Goal: Obtain resource: Download file/media

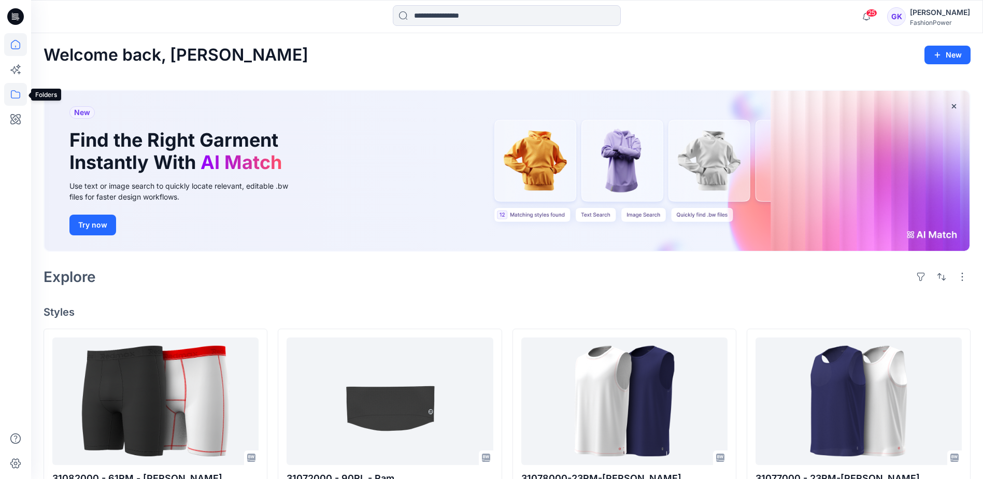
click at [19, 95] on icon at bounding box center [15, 94] width 23 height 23
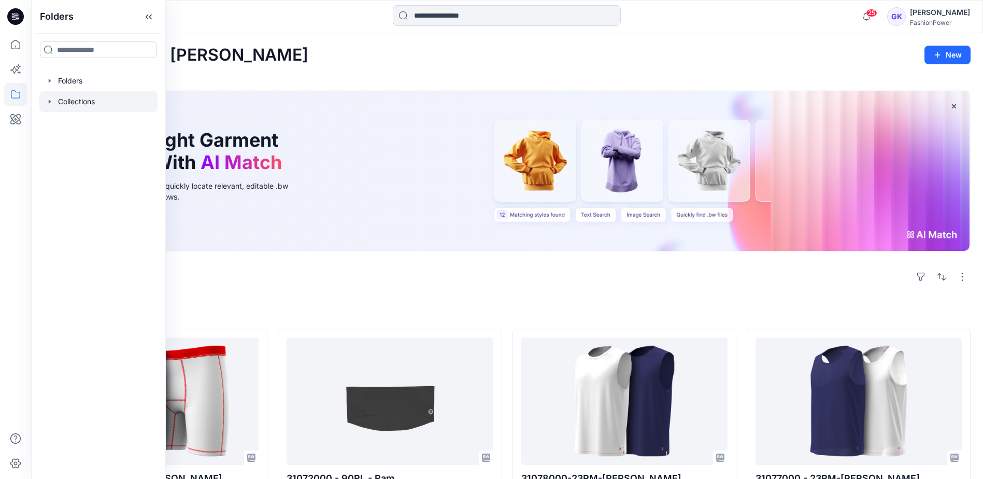
click at [63, 103] on div at bounding box center [98, 101] width 118 height 21
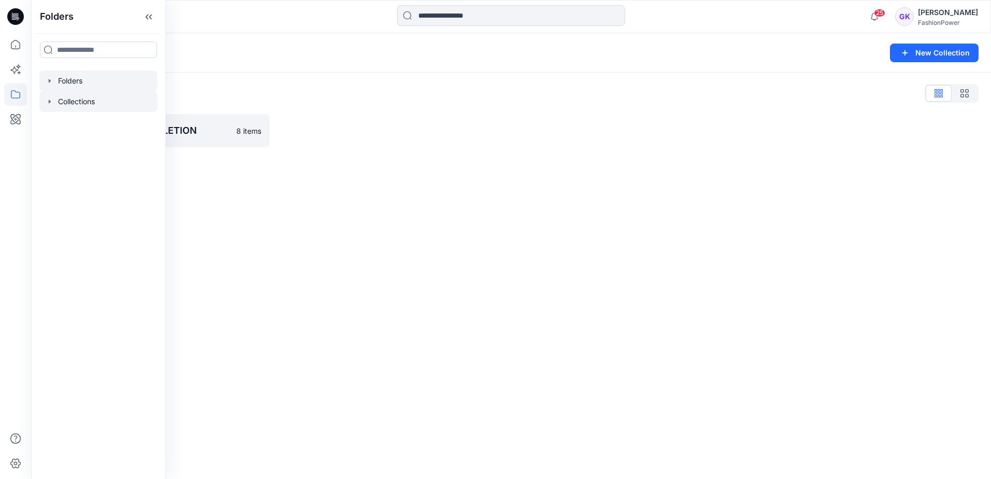
click at [54, 79] on div at bounding box center [98, 80] width 118 height 21
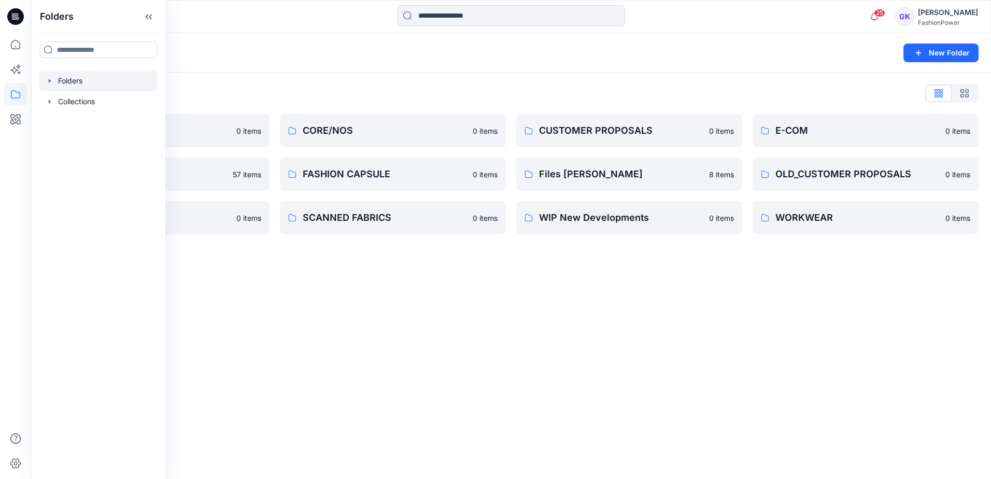
click at [653, 316] on div "Folders New Folder Folders List COLLECTION 0 items FABRICS 57 items RENDERING V…" at bounding box center [511, 256] width 960 height 446
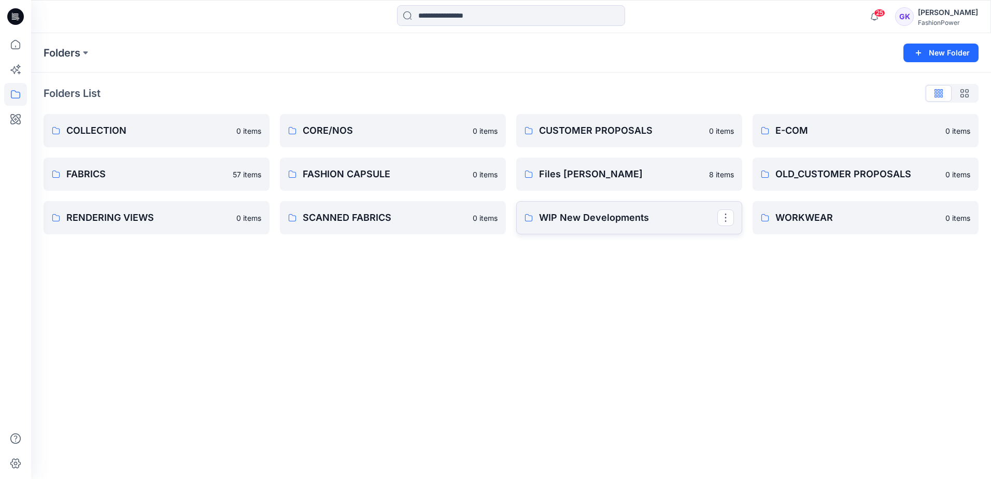
click at [634, 219] on p "WIP New Developments" at bounding box center [628, 217] width 178 height 15
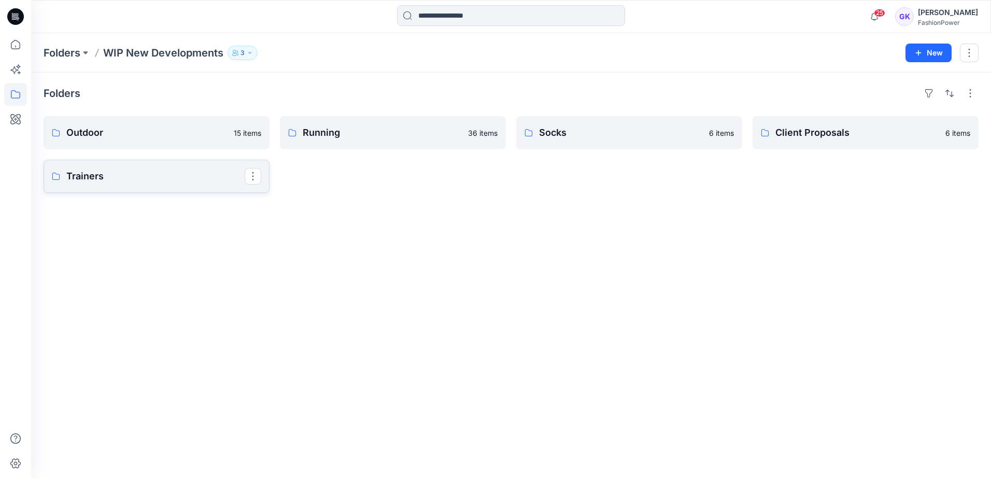
click at [103, 178] on p "Trainers" at bounding box center [155, 176] width 178 height 15
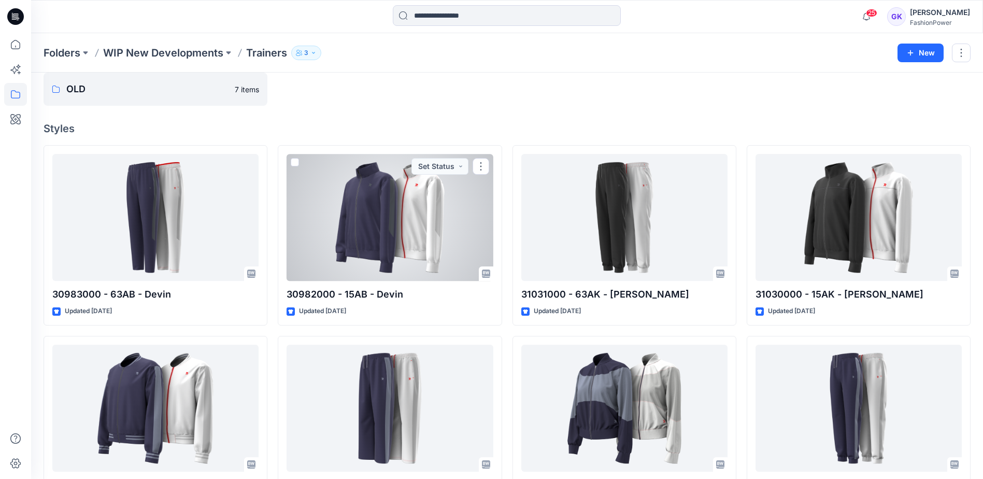
scroll to position [25, 0]
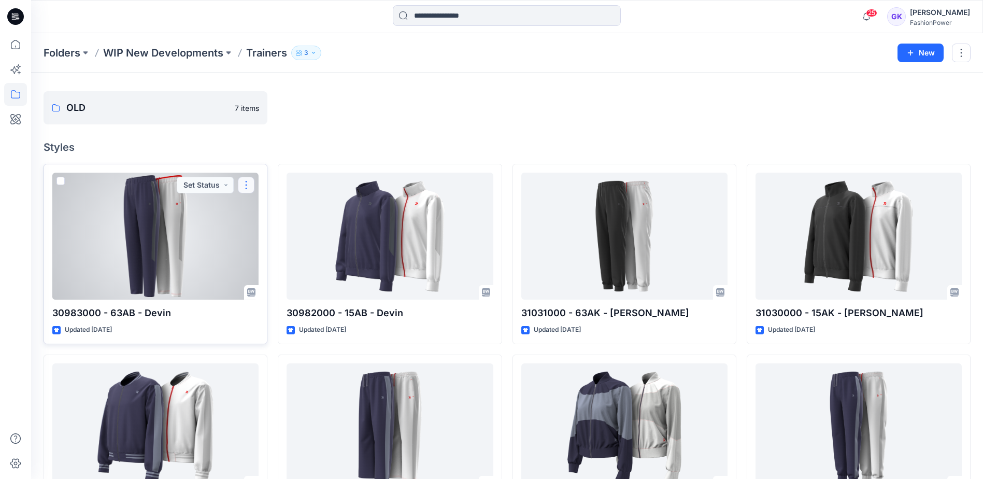
click at [251, 182] on button "button" at bounding box center [246, 185] width 17 height 17
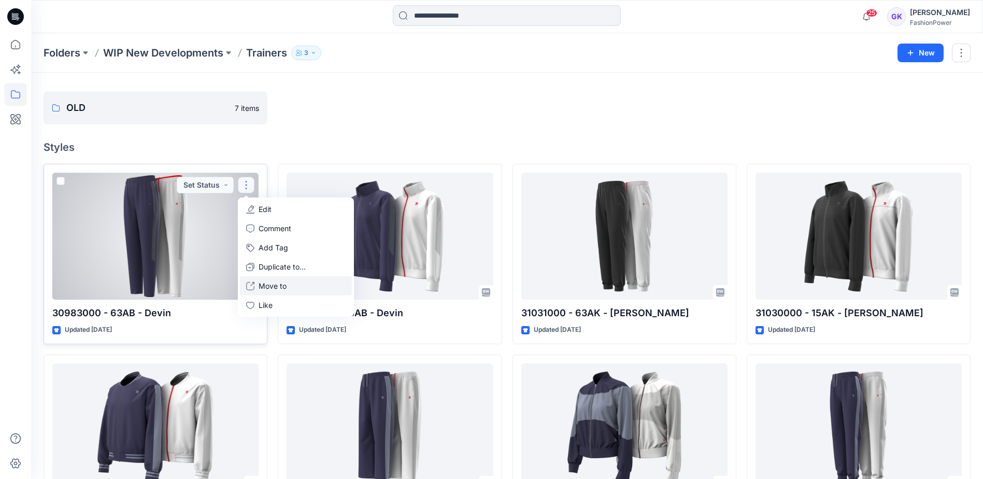
click at [266, 287] on p "Move to" at bounding box center [273, 285] width 28 height 11
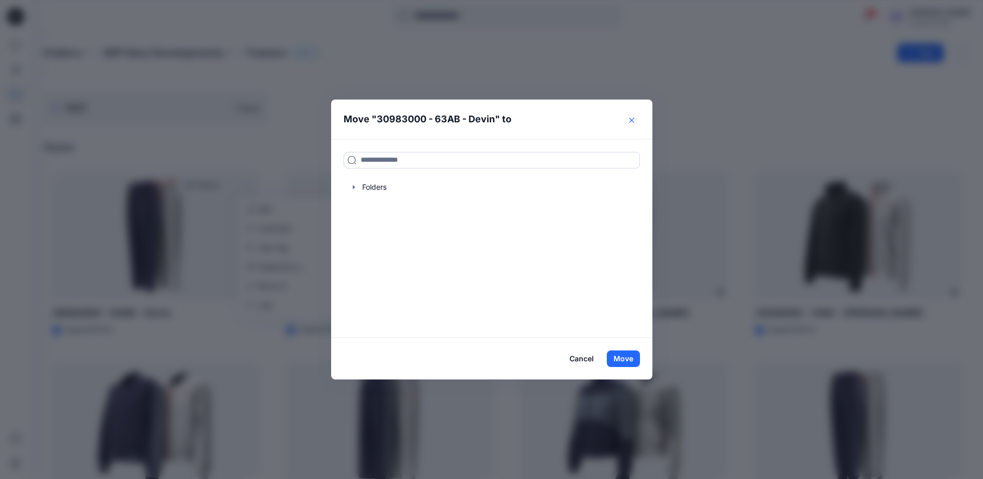
click at [628, 121] on button "Close" at bounding box center [631, 120] width 17 height 17
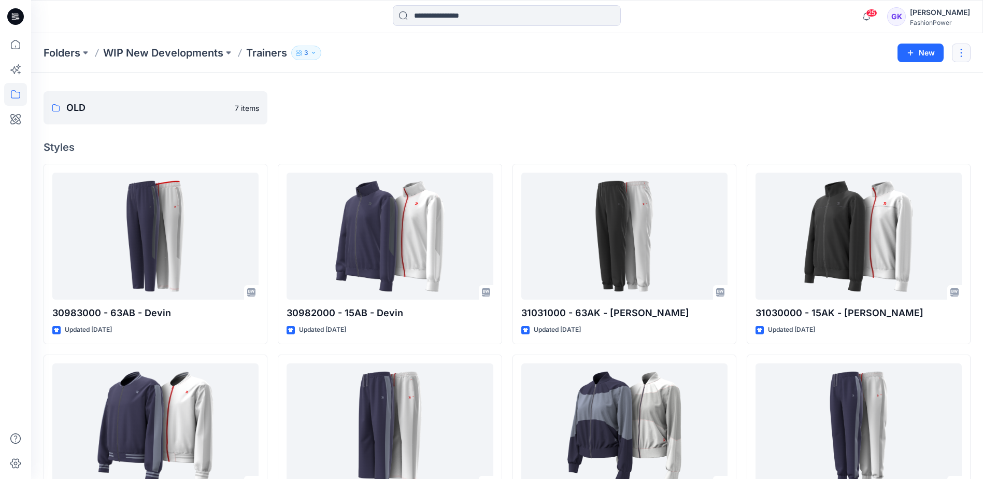
click at [959, 53] on button "button" at bounding box center [961, 53] width 19 height 19
click at [572, 120] on div at bounding box center [625, 107] width 224 height 33
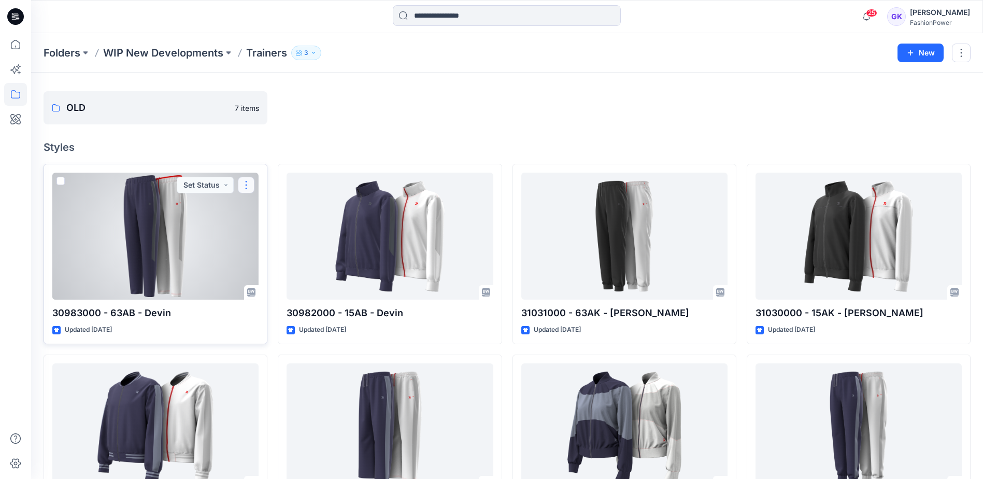
click at [245, 185] on button "button" at bounding box center [246, 185] width 17 height 17
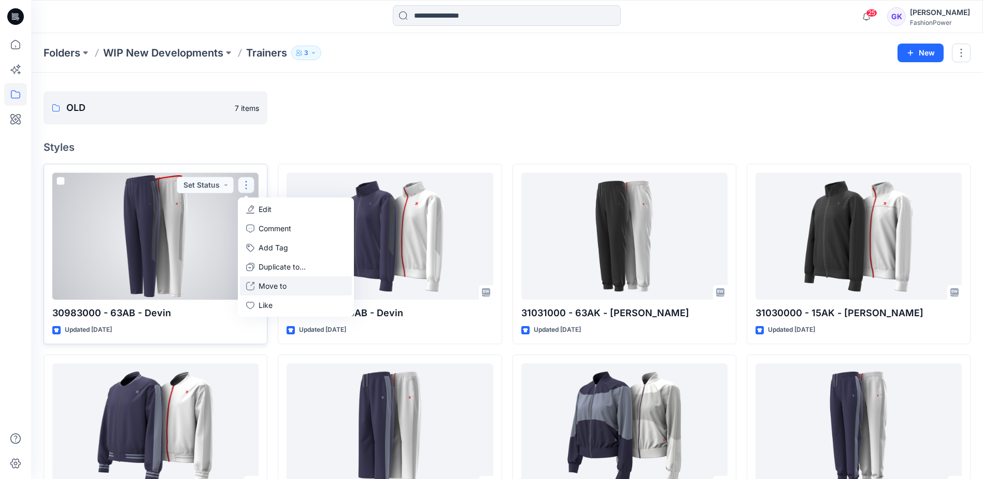
click at [279, 287] on p "Move to" at bounding box center [273, 285] width 28 height 11
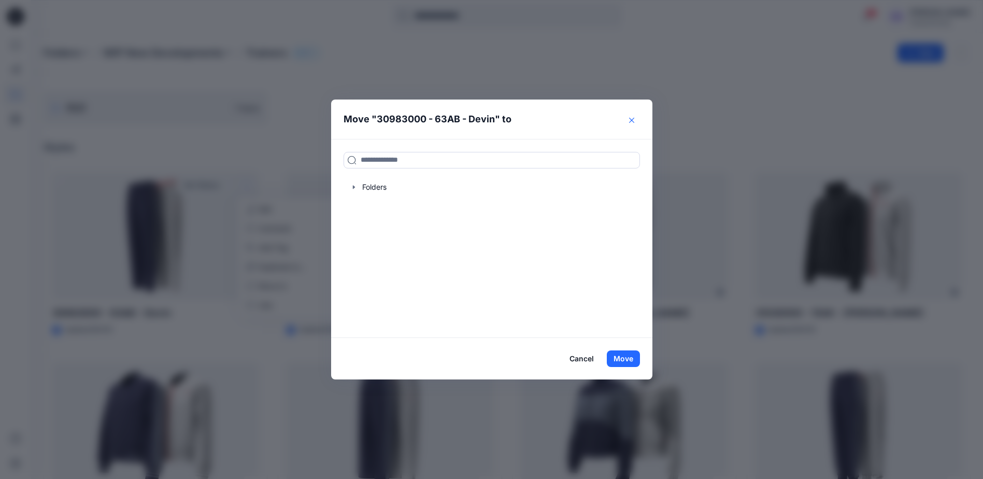
click at [640, 122] on button "Close" at bounding box center [631, 120] width 17 height 17
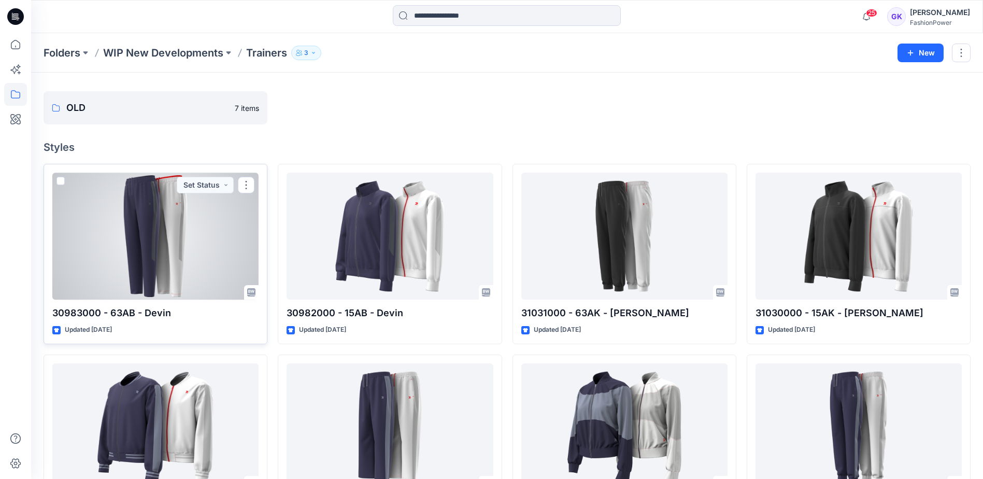
click at [66, 180] on div at bounding box center [155, 236] width 206 height 127
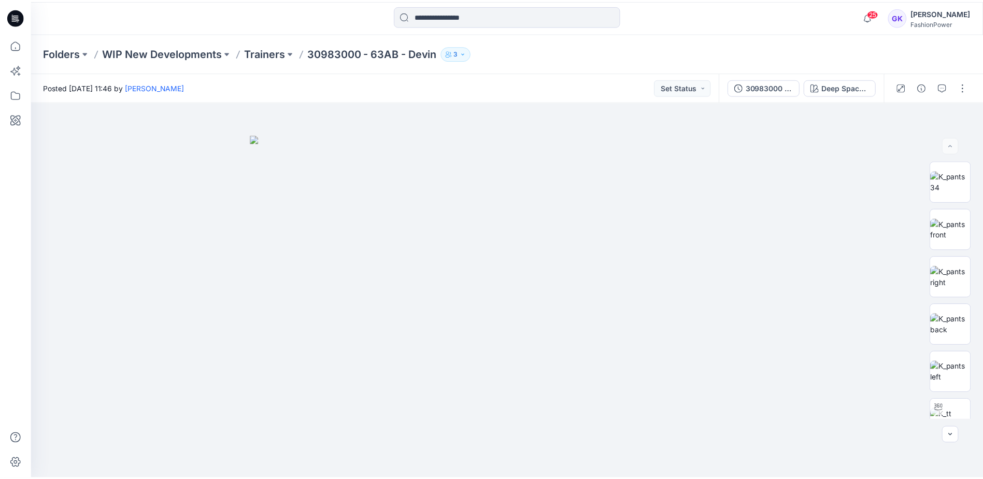
scroll to position [25, 0]
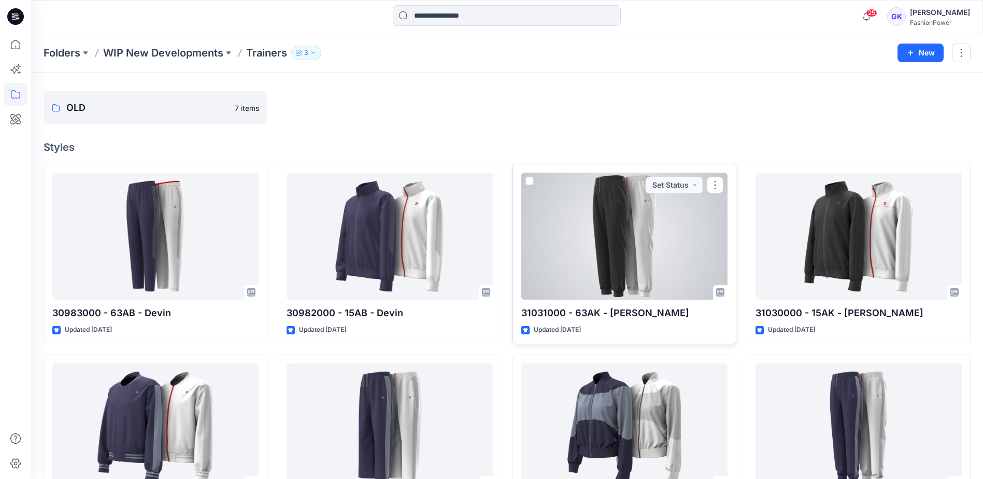
click at [528, 182] on span at bounding box center [529, 181] width 8 height 8
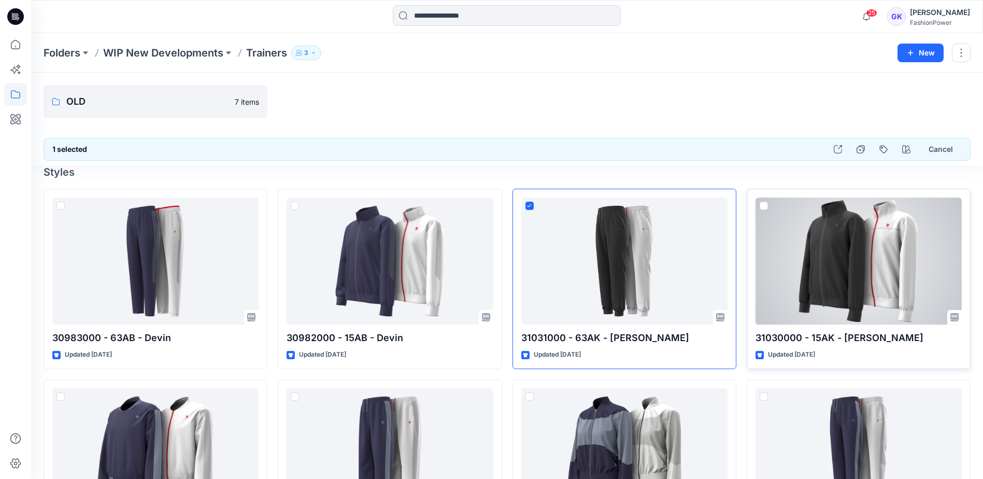
click at [763, 206] on span at bounding box center [764, 206] width 8 height 8
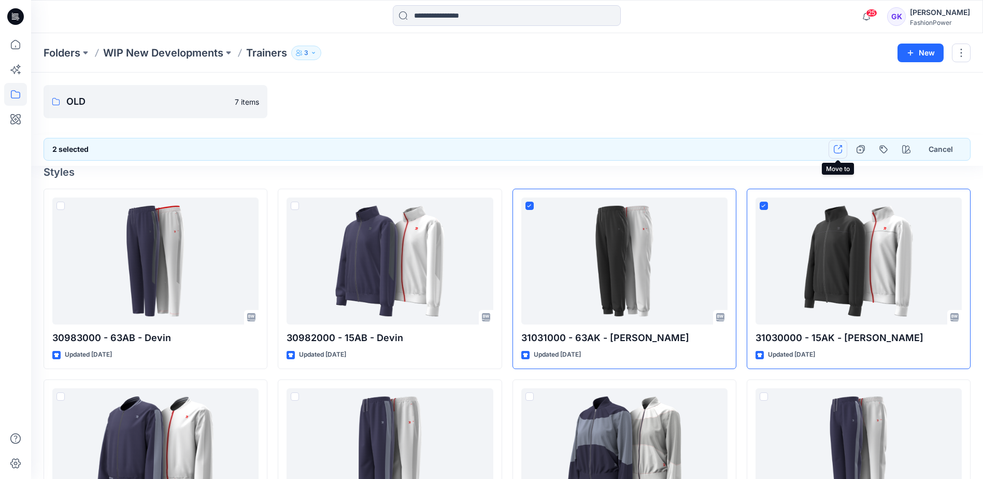
click at [840, 150] on icon "button" at bounding box center [838, 149] width 8 height 8
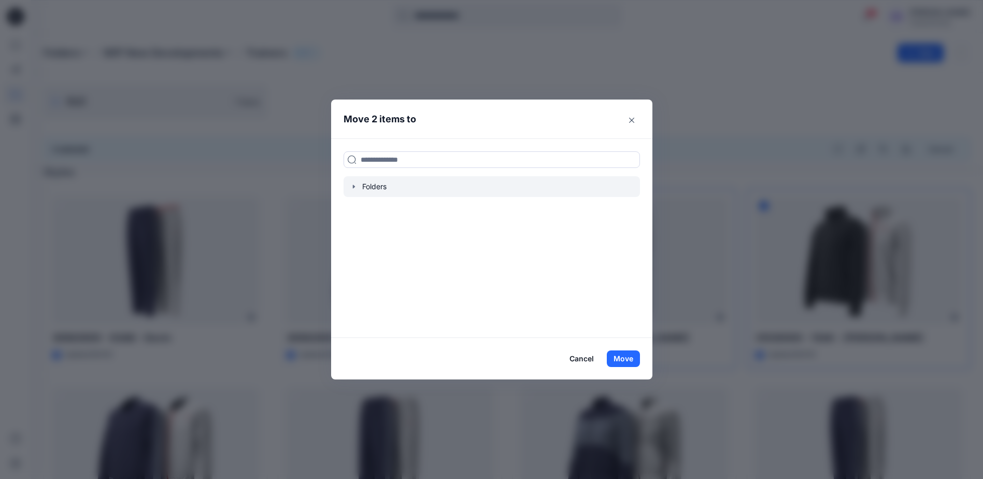
click at [355, 188] on icon "button" at bounding box center [354, 186] width 8 height 8
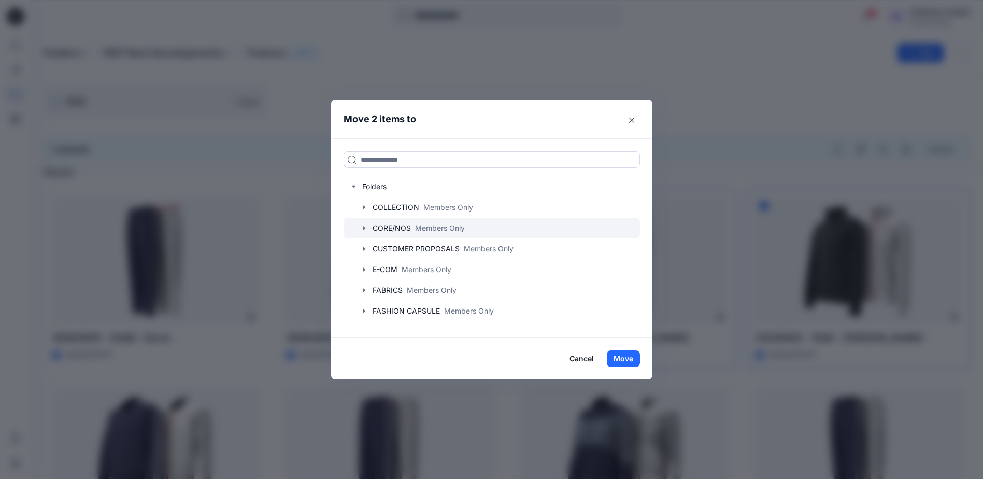
click at [368, 227] on icon "button" at bounding box center [364, 228] width 8 height 8
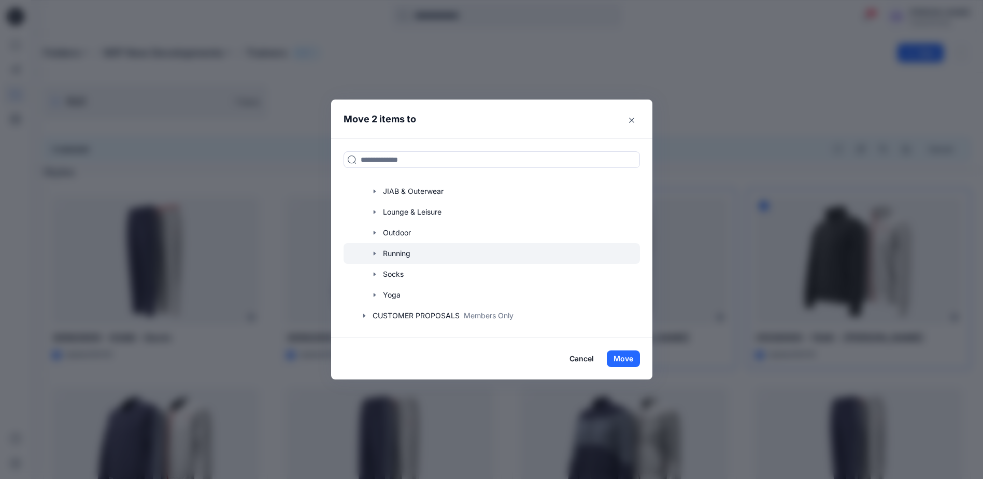
scroll to position [104, 0]
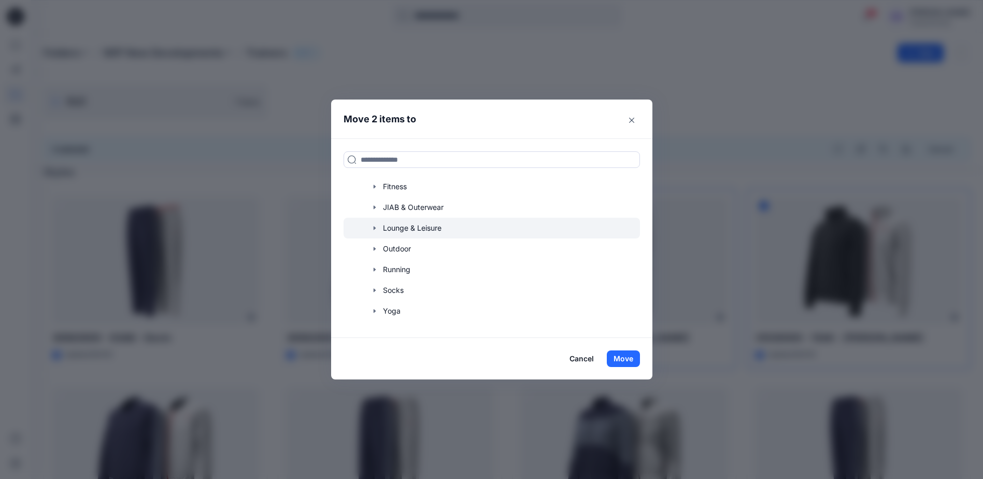
click at [379, 226] on icon "button" at bounding box center [375, 228] width 8 height 8
click at [407, 247] on p "Kids" at bounding box center [401, 249] width 16 height 12
click at [633, 362] on button "Move" at bounding box center [623, 358] width 33 height 17
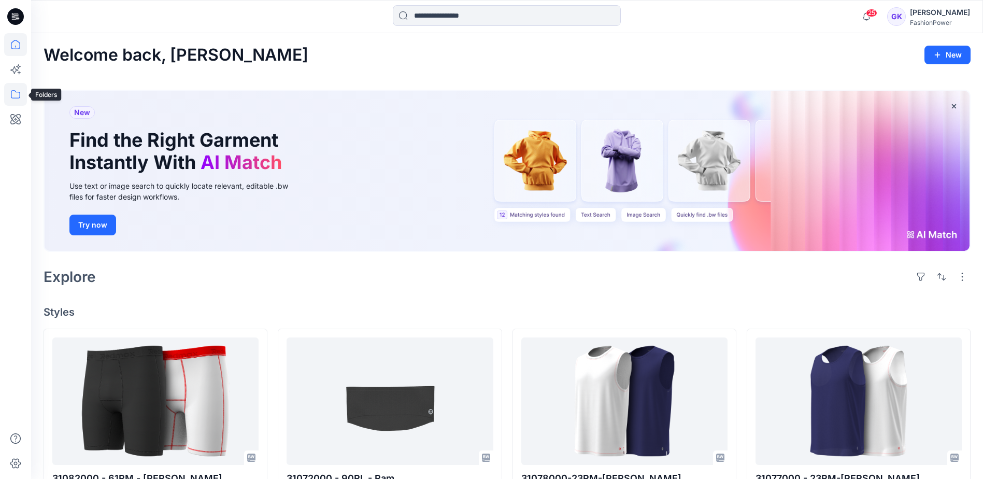
click at [15, 93] on icon at bounding box center [15, 94] width 23 height 23
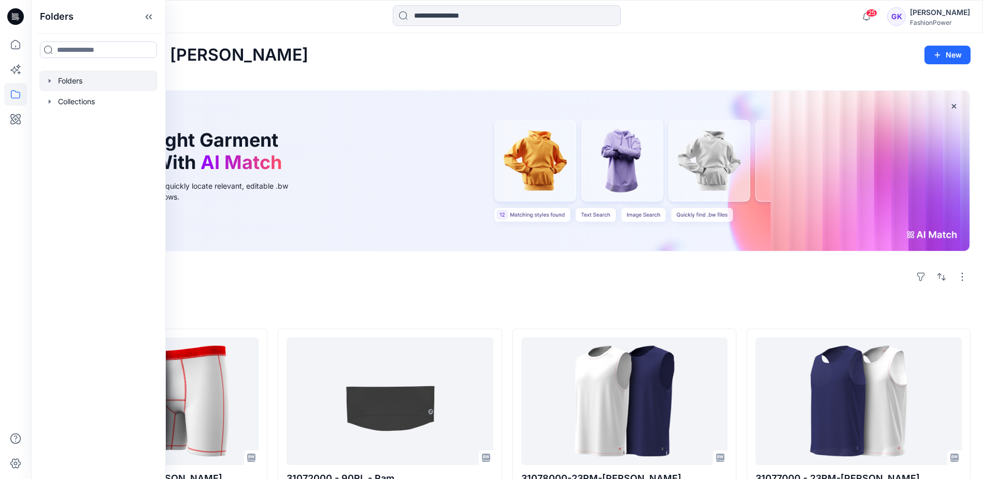
click at [49, 86] on div at bounding box center [98, 80] width 118 height 21
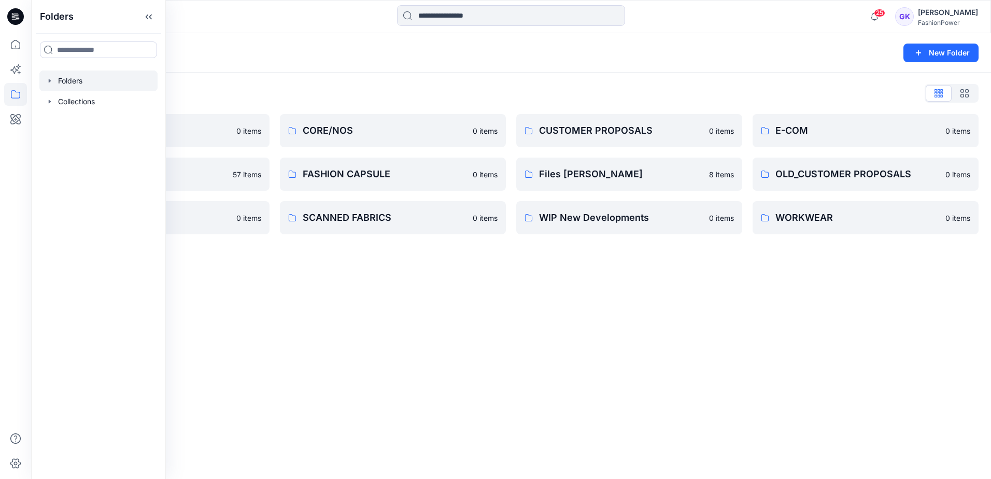
click at [49, 83] on icon "button" at bounding box center [50, 81] width 8 height 8
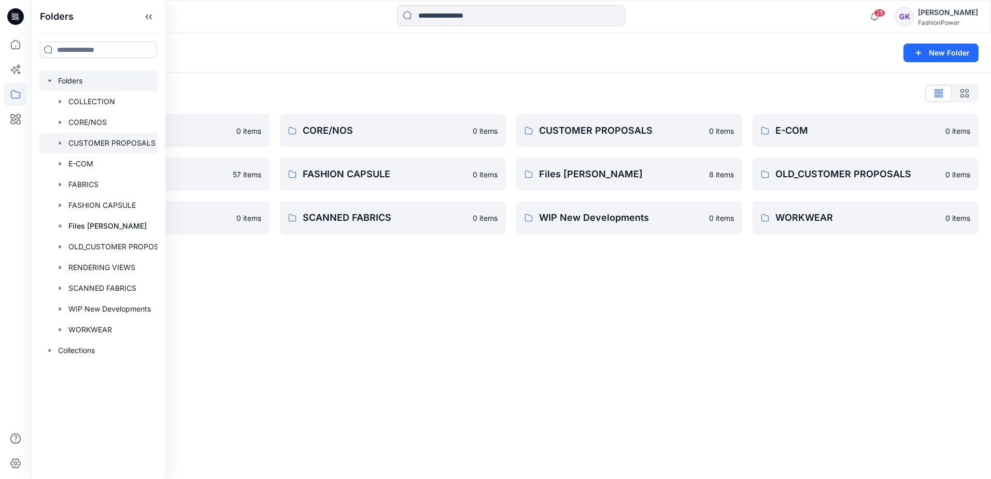
click at [56, 143] on icon "button" at bounding box center [60, 143] width 8 height 8
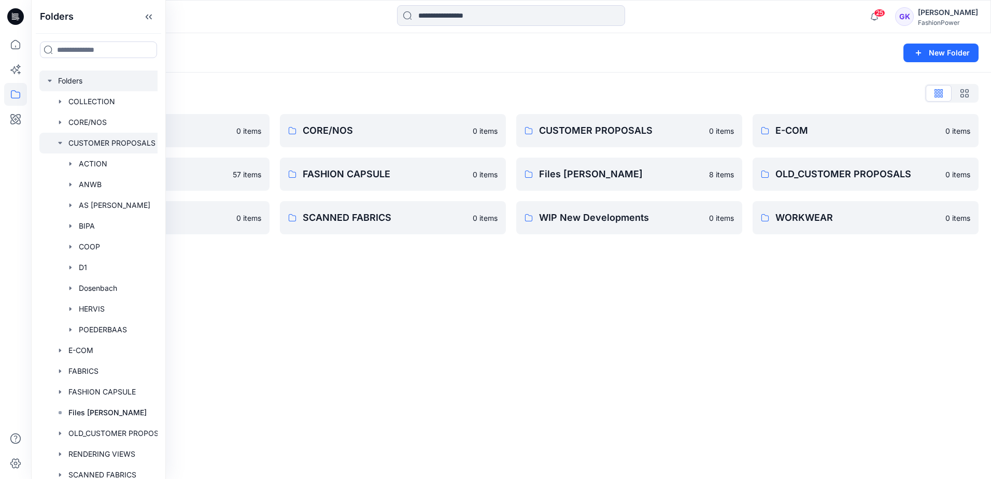
click at [56, 143] on icon "button" at bounding box center [60, 143] width 8 height 8
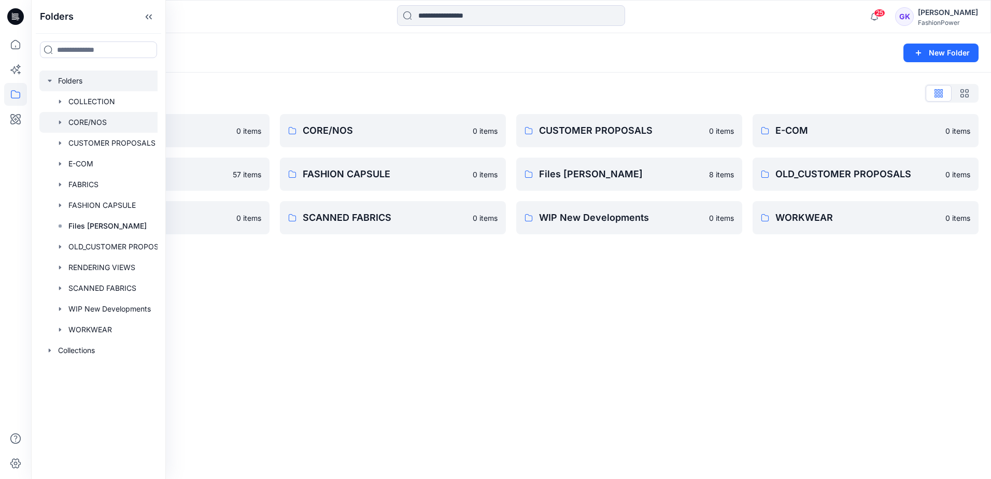
click at [64, 121] on div at bounding box center [108, 122] width 139 height 21
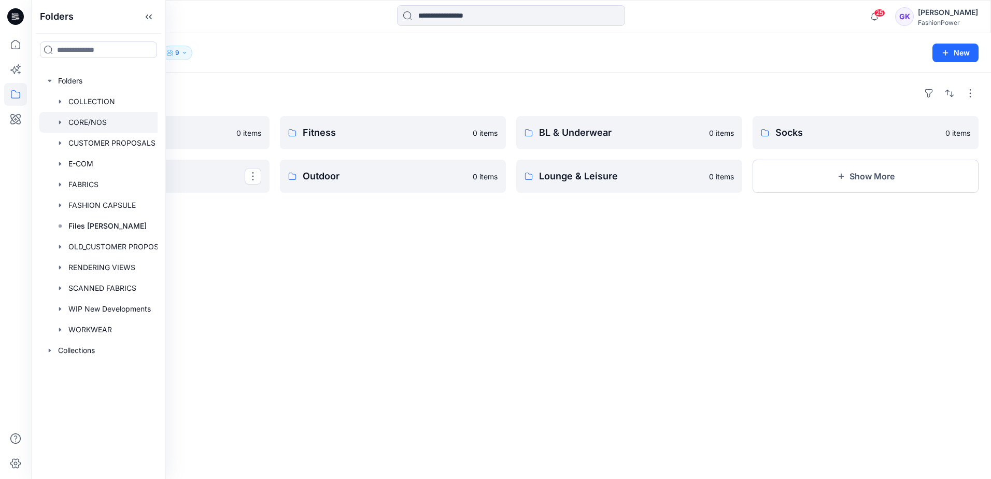
click at [458, 276] on div "Folders Accessories 0 items JIAB & Outerwear Fitness 0 items Outdoor 0 items BL…" at bounding box center [511, 276] width 960 height 406
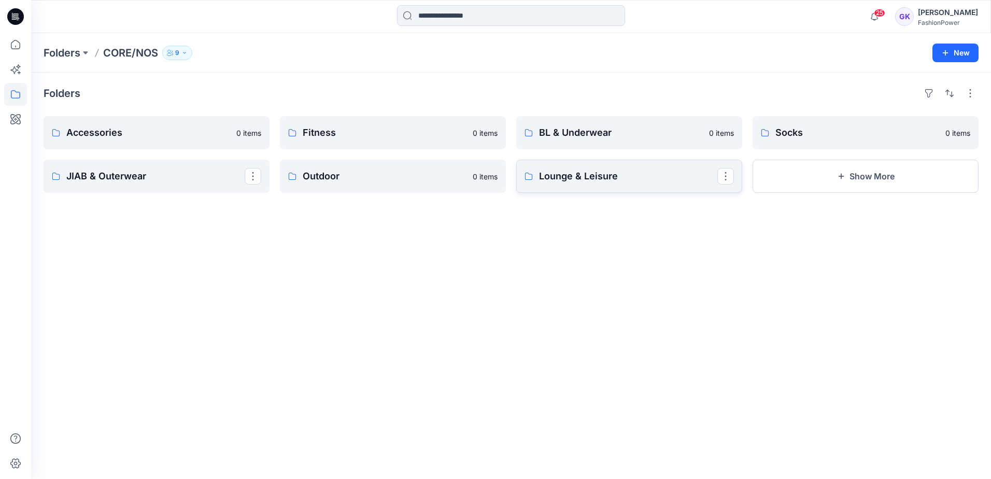
click at [630, 174] on p "Lounge & Leisure" at bounding box center [628, 176] width 178 height 15
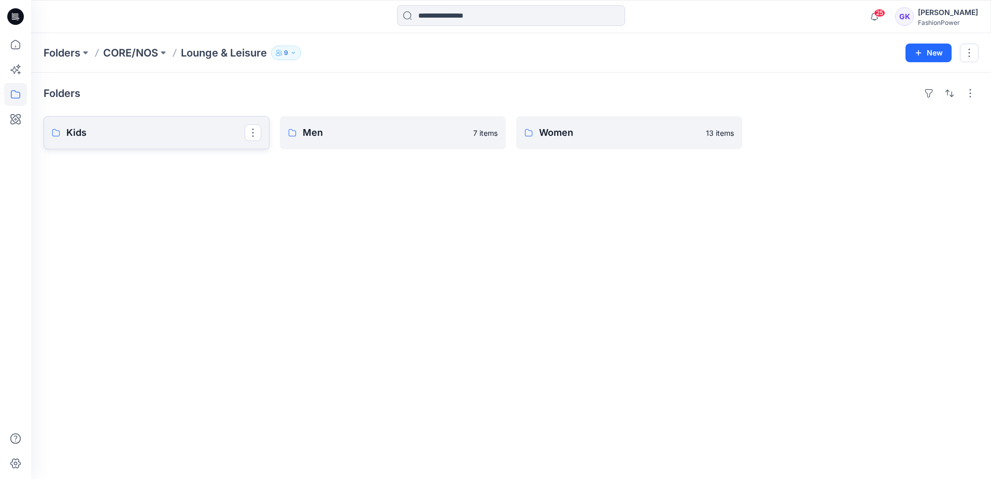
click at [196, 144] on link "Kids" at bounding box center [157, 132] width 226 height 33
click at [368, 137] on p "Men" at bounding box center [392, 132] width 178 height 15
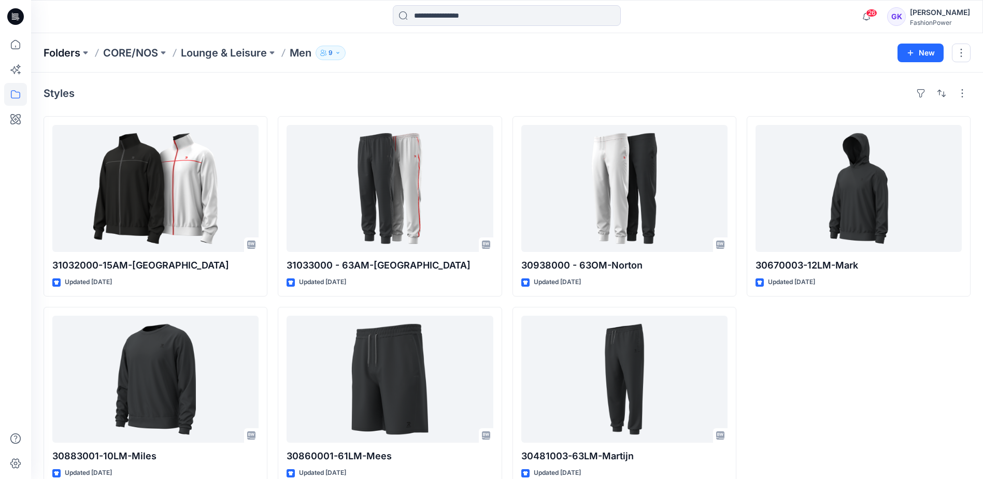
click at [71, 54] on p "Folders" at bounding box center [62, 53] width 37 height 15
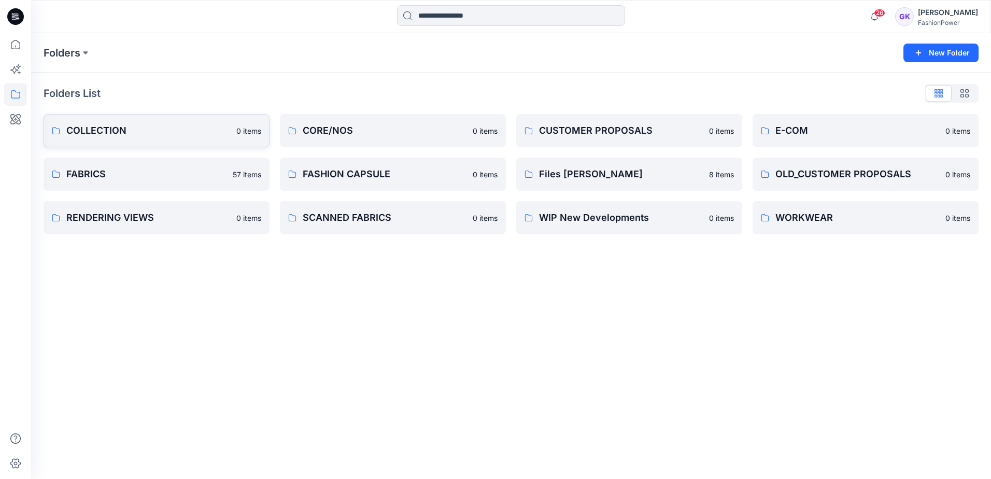
click at [101, 136] on p "COLLECTION" at bounding box center [148, 130] width 164 height 15
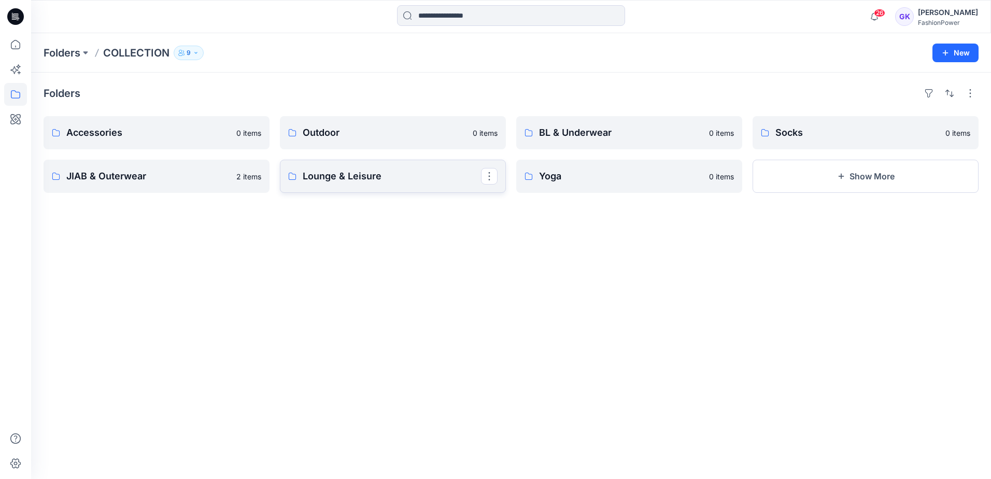
click at [344, 182] on p "Lounge & Leisure" at bounding box center [392, 176] width 178 height 15
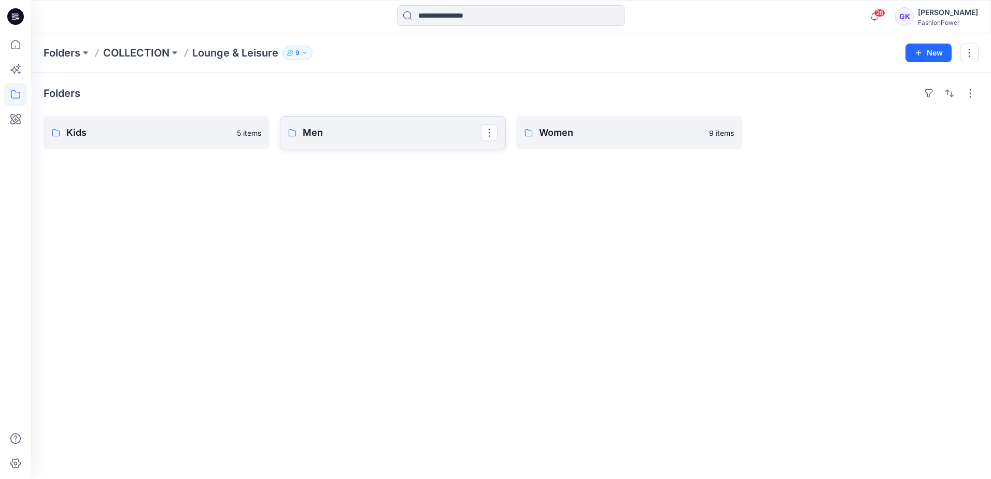
click at [426, 140] on link "Men" at bounding box center [393, 132] width 226 height 33
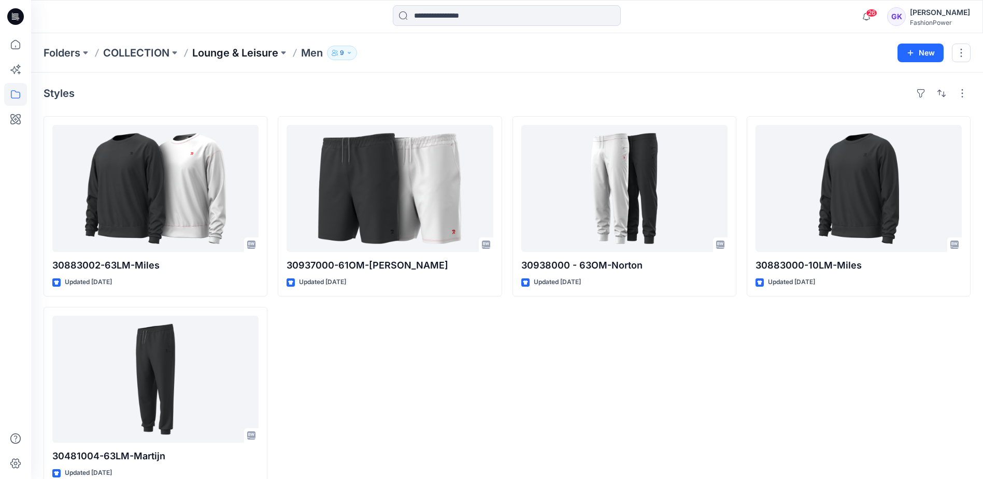
click at [223, 53] on p "Lounge & Leisure" at bounding box center [235, 53] width 86 height 15
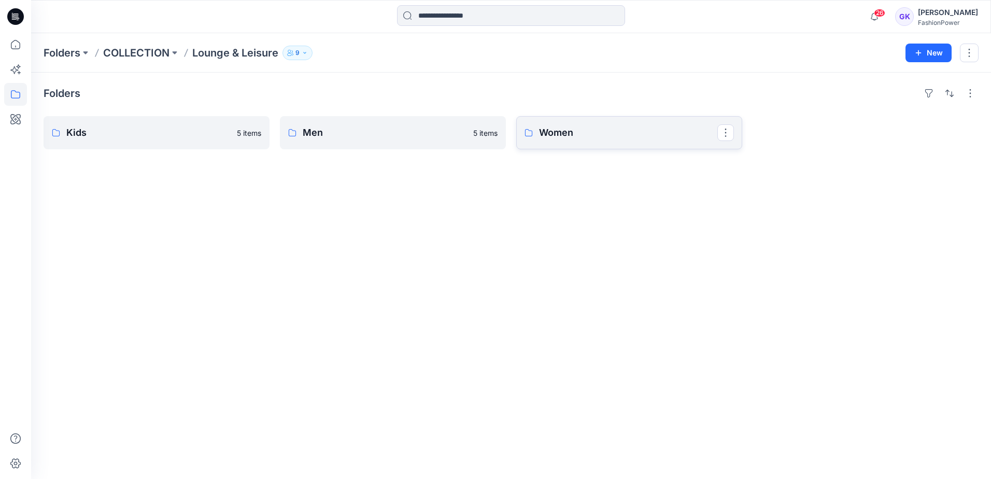
click at [626, 139] on p "Women" at bounding box center [628, 132] width 178 height 15
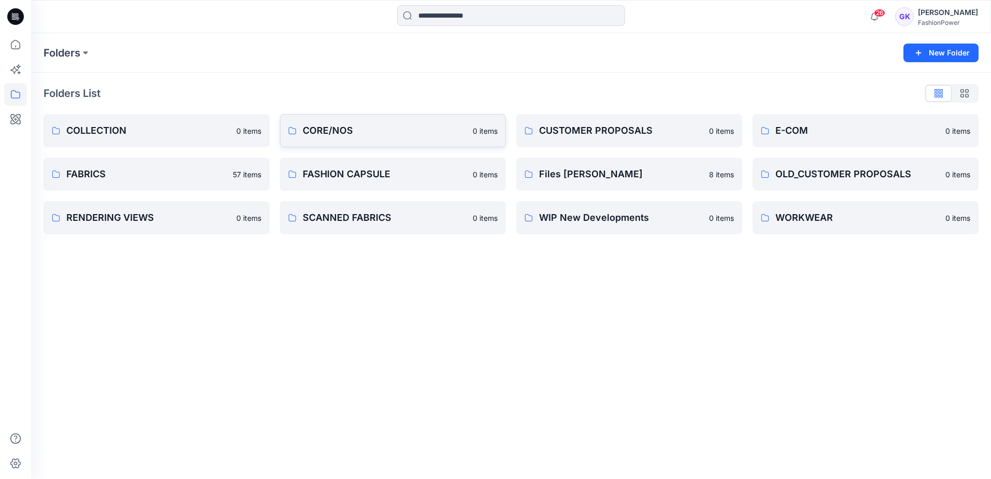
click at [337, 127] on p "CORE/NOS" at bounding box center [385, 130] width 164 height 15
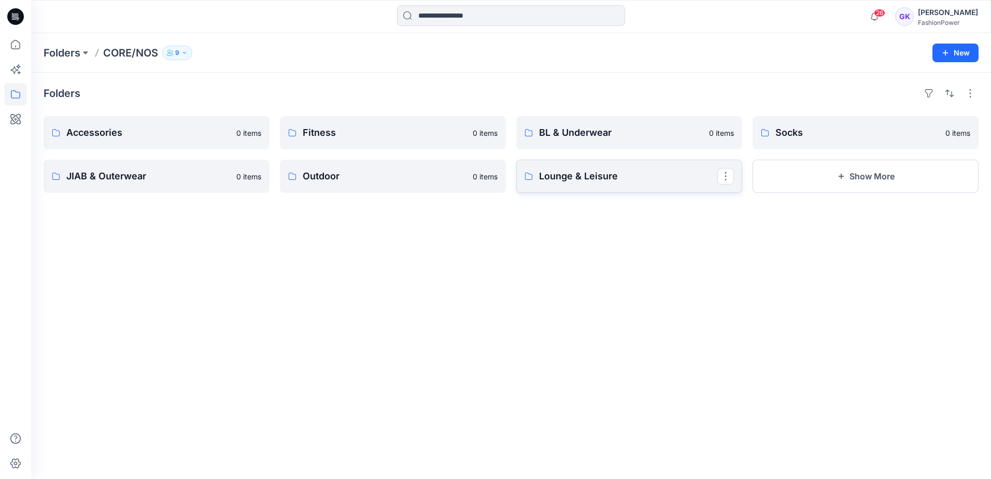
click at [630, 181] on p "Lounge & Leisure" at bounding box center [628, 176] width 178 height 15
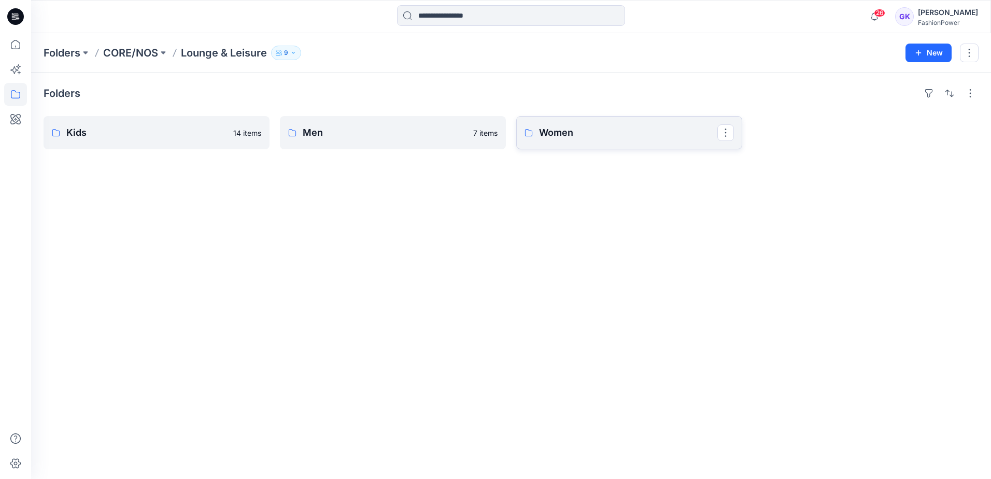
click at [594, 140] on link "Women" at bounding box center [629, 132] width 226 height 33
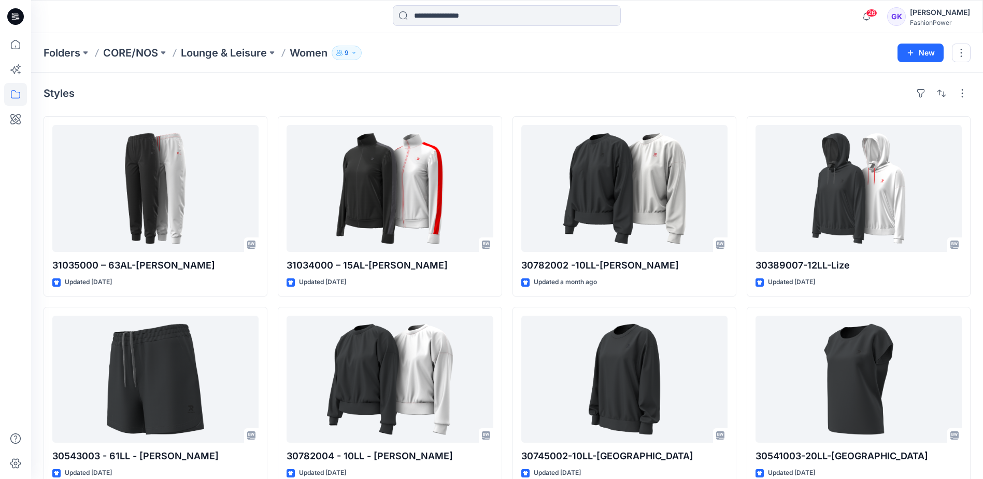
click at [666, 52] on div "Folders CORE/NOS Lounge & Leisure Women 9" at bounding box center [467, 53] width 846 height 15
click at [720, 62] on div "Folders CORE/NOS Lounge & Leisure Women 9 New" at bounding box center [507, 52] width 952 height 39
click at [15, 49] on icon at bounding box center [15, 44] width 9 height 9
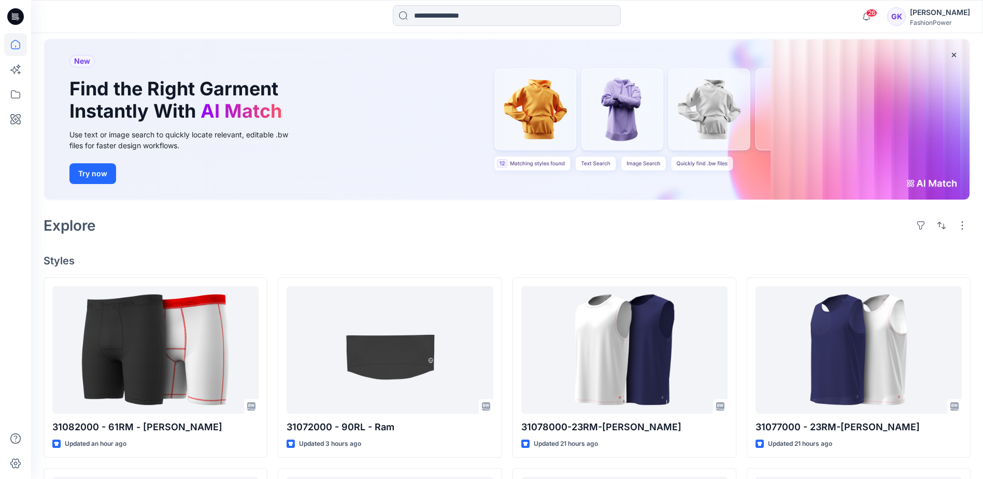
scroll to position [52, 0]
click at [497, 16] on input at bounding box center [507, 15] width 228 height 21
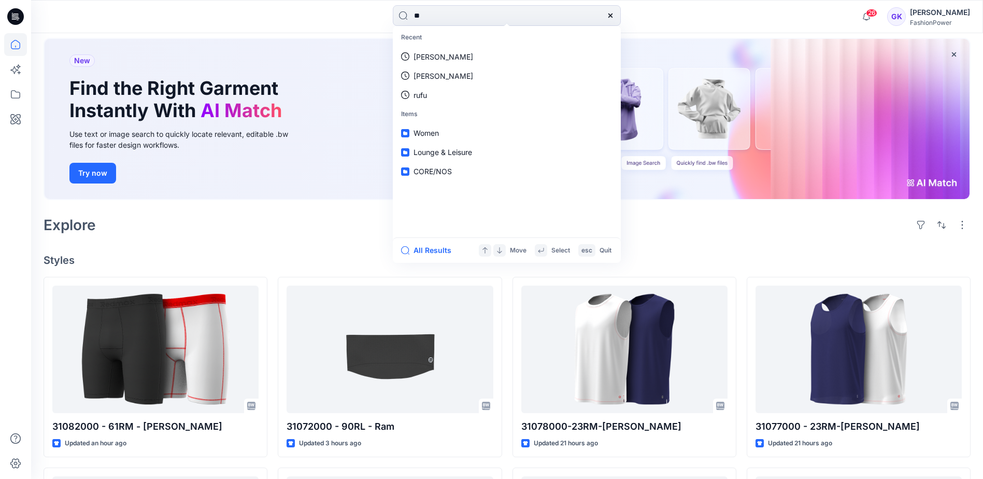
type input "***"
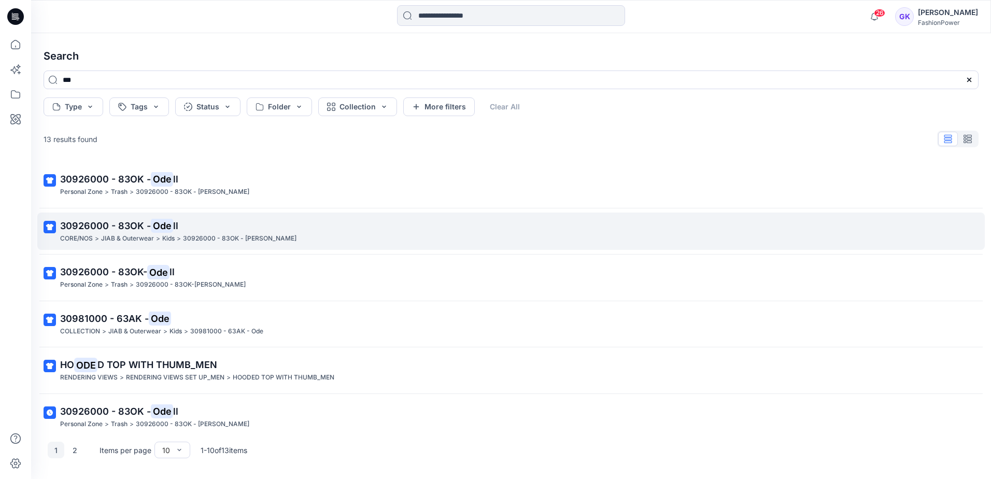
click at [116, 228] on span "30926000 - 83OK -" at bounding box center [105, 225] width 91 height 11
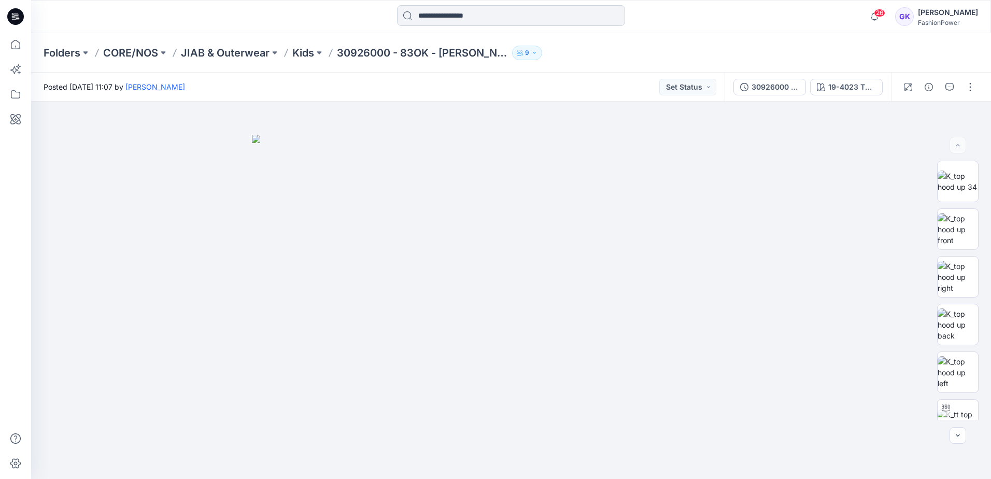
click at [456, 19] on input at bounding box center [511, 15] width 228 height 21
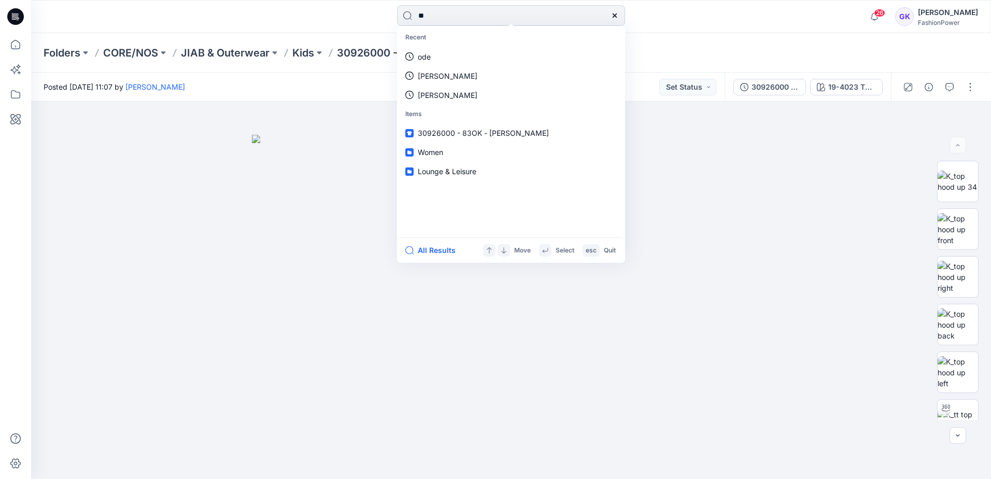
type input "***"
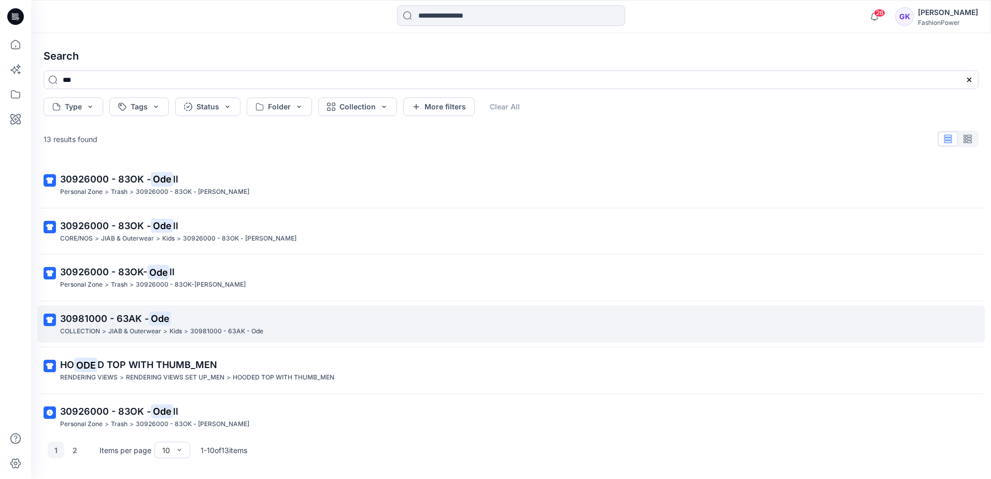
click at [109, 313] on span "30981000 - 63AK -" at bounding box center [104, 318] width 89 height 11
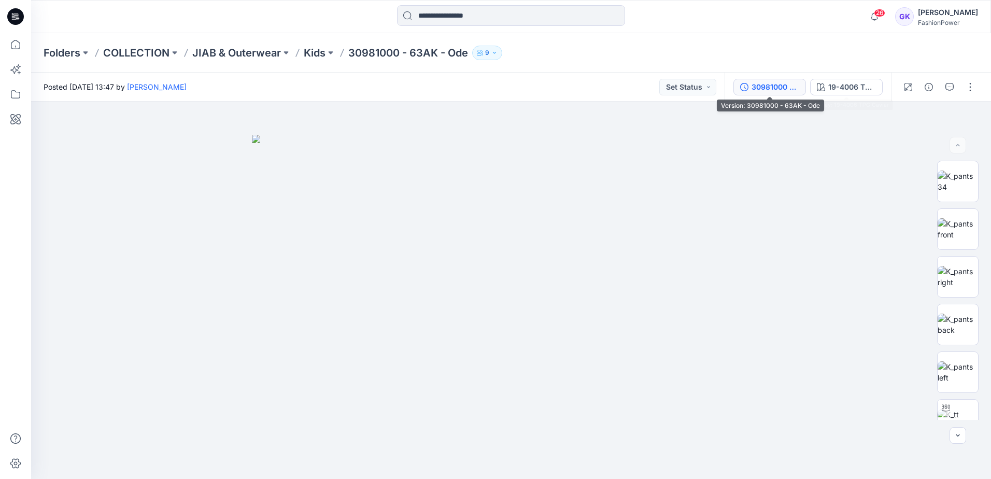
click at [779, 86] on div "30981000 - 63AK - Ode" at bounding box center [775, 86] width 48 height 11
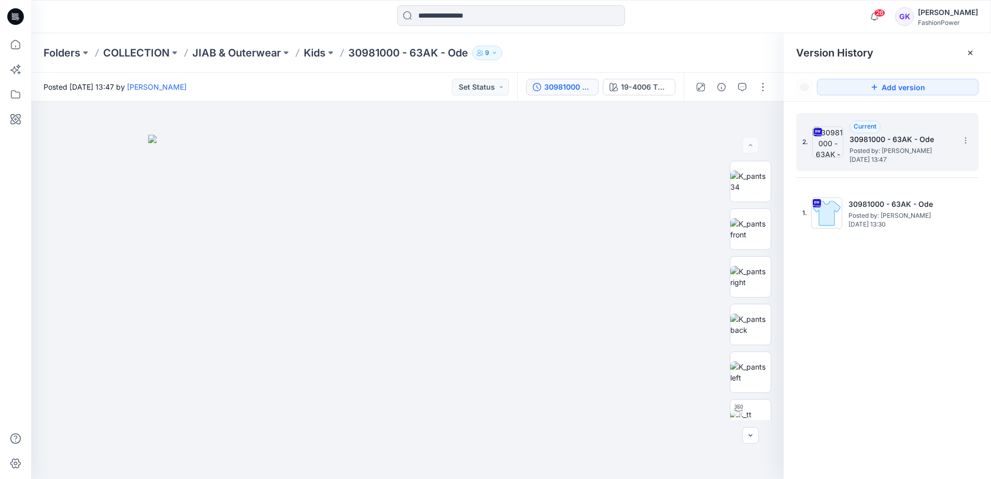
click at [967, 130] on div "2. Current 30981000 - 63AK - Ode Posted by: [PERSON_NAME] [DATE] 13:47" at bounding box center [887, 142] width 182 height 58
click at [970, 141] on section at bounding box center [965, 140] width 17 height 17
click at [922, 161] on span "Download Source BW File" at bounding box center [913, 160] width 87 height 12
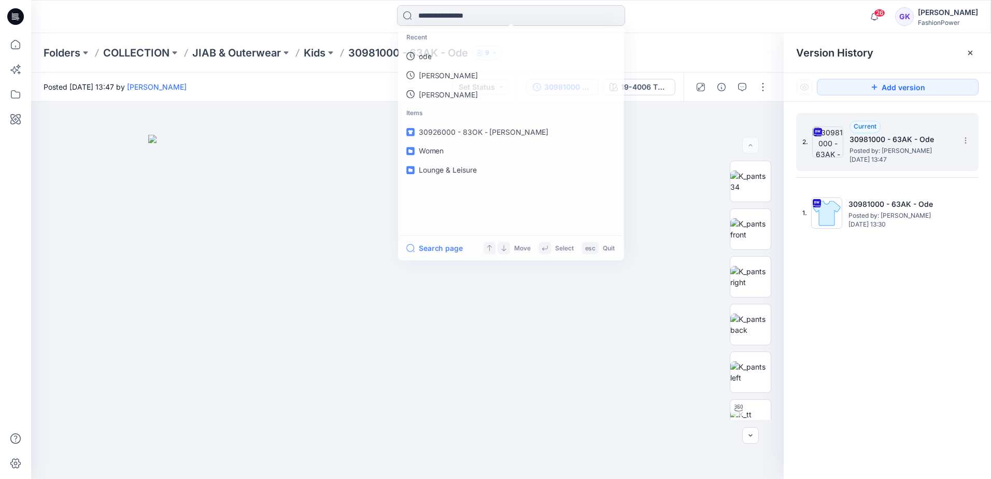
click at [441, 18] on input at bounding box center [511, 15] width 228 height 21
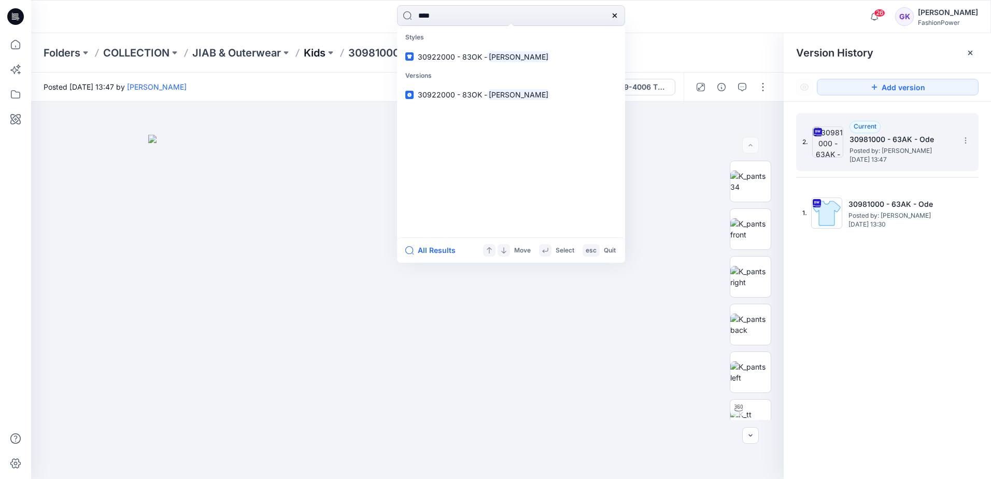
type input "****"
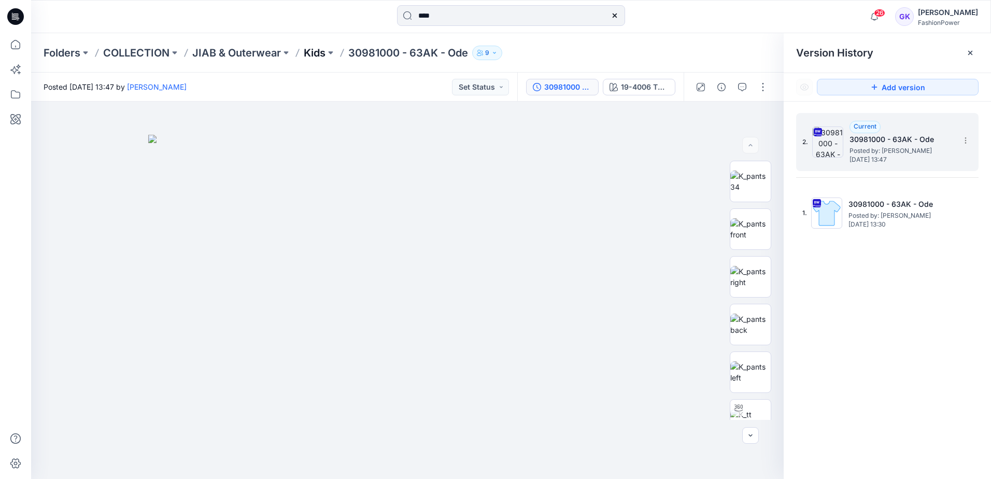
click at [308, 53] on p "Kids" at bounding box center [315, 53] width 22 height 15
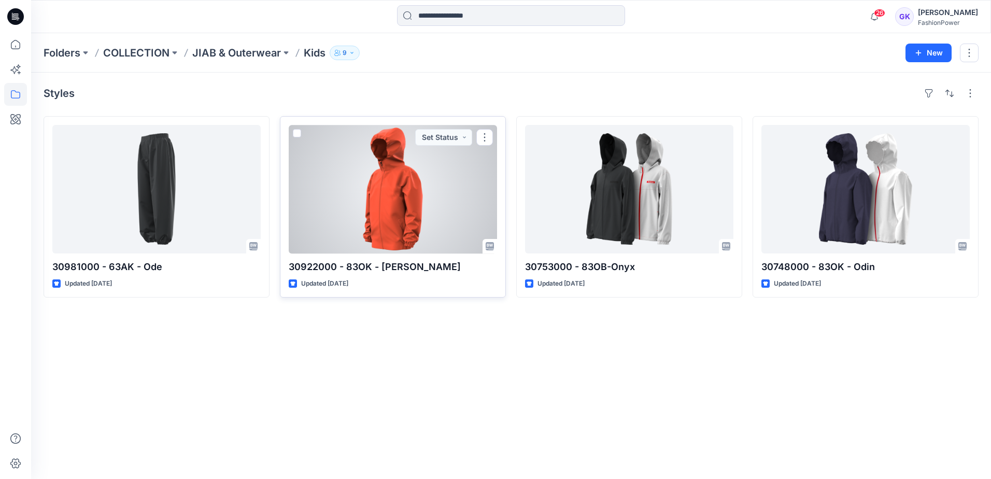
click at [419, 203] on div at bounding box center [393, 189] width 208 height 129
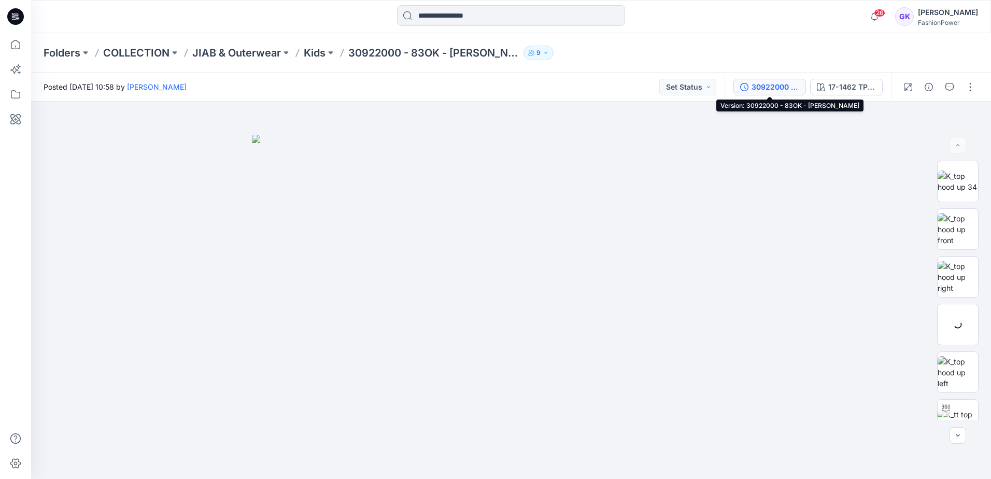
click at [781, 91] on div "30922000 - 83OK - [PERSON_NAME]" at bounding box center [775, 86] width 48 height 11
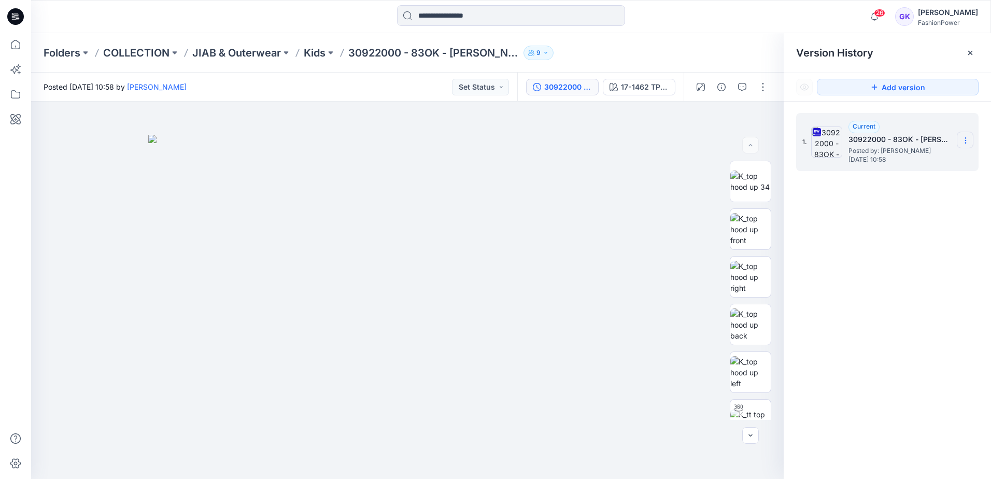
click at [972, 142] on section at bounding box center [965, 140] width 17 height 17
click at [922, 163] on span "Download Source BW File" at bounding box center [913, 160] width 87 height 12
drag, startPoint x: 949, startPoint y: 295, endPoint x: 941, endPoint y: 275, distance: 21.4
click at [949, 295] on div "1. Current 30922000 - 83OK - [GEOGRAPHIC_DATA] Posted by: [PERSON_NAME] [DATE] …" at bounding box center [887, 298] width 207 height 392
click at [650, 88] on div "17-1462 TPG Flame" at bounding box center [645, 86] width 48 height 11
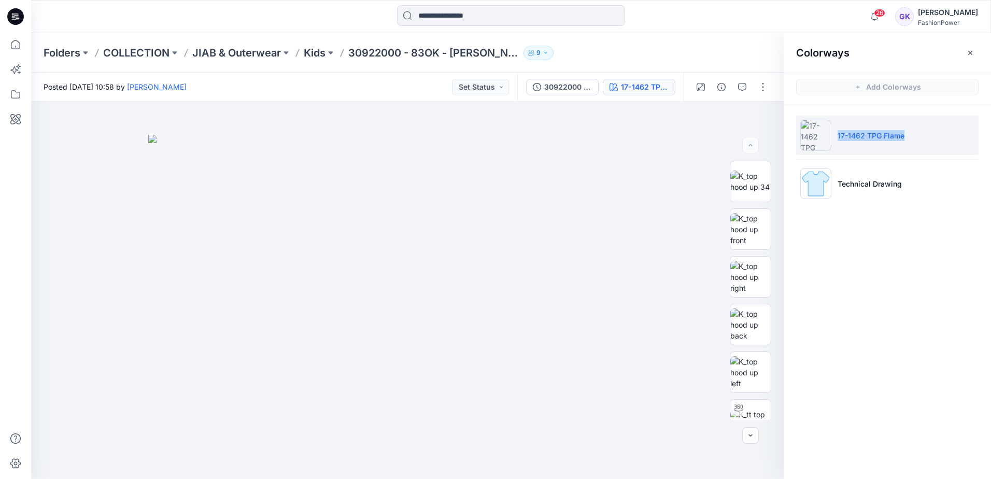
drag, startPoint x: 919, startPoint y: 137, endPoint x: 838, endPoint y: 139, distance: 80.9
click at [838, 139] on li "17-1462 TPG Flame" at bounding box center [887, 135] width 182 height 39
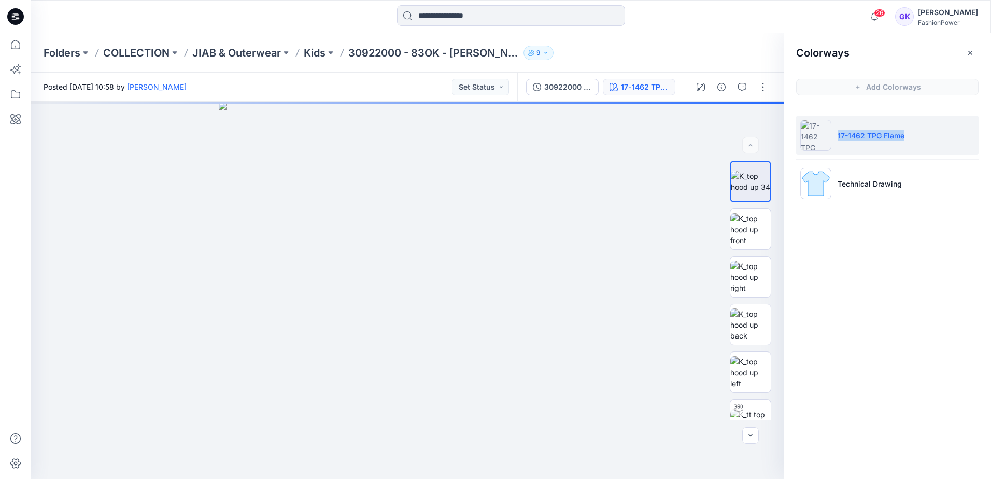
copy p "17-1462 TPG Flame"
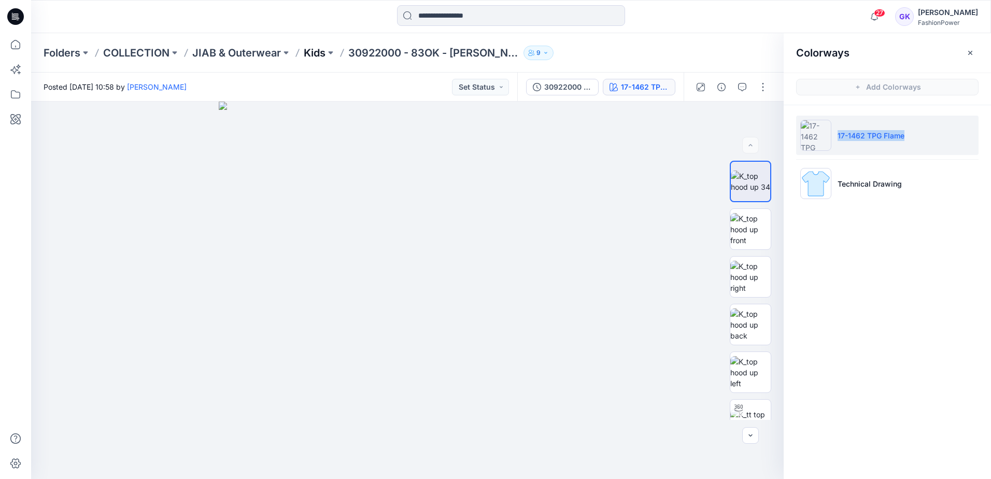
click at [322, 51] on p "Kids" at bounding box center [315, 53] width 22 height 15
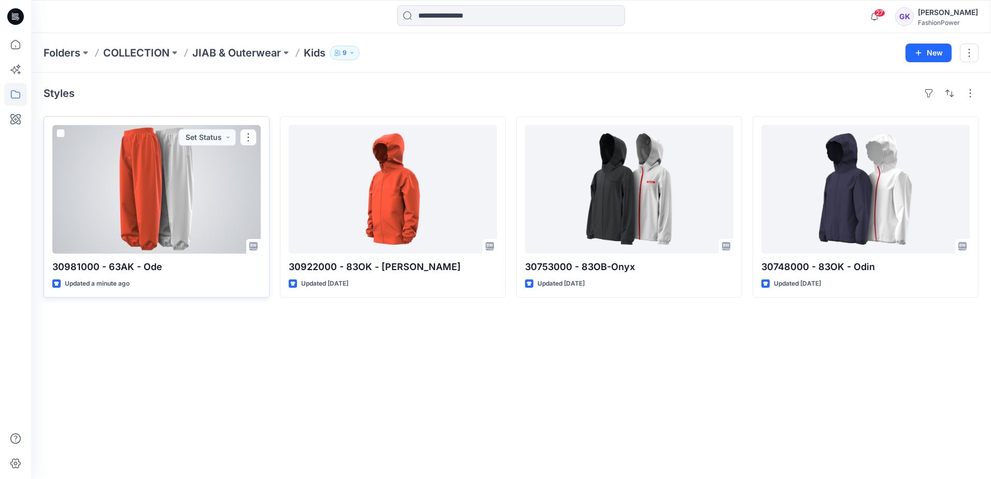
click at [157, 224] on div at bounding box center [156, 189] width 208 height 129
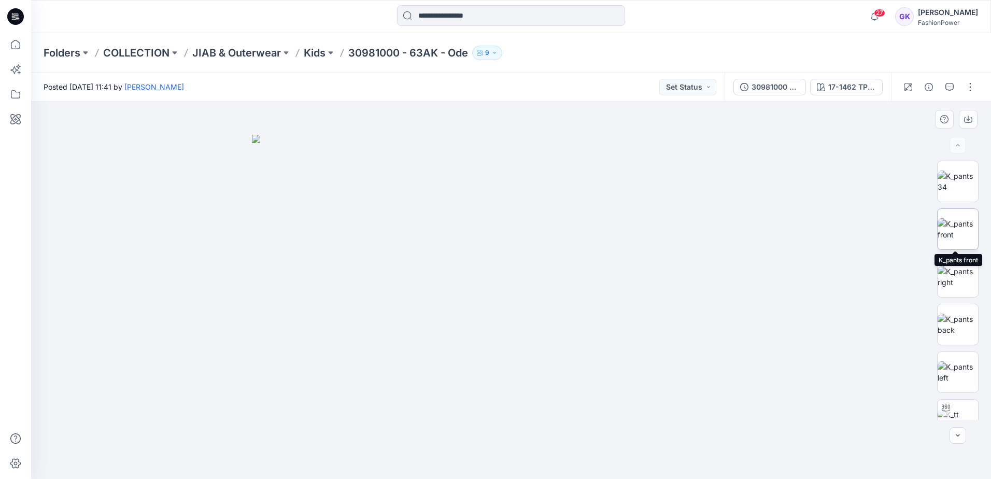
click at [959, 218] on img at bounding box center [957, 229] width 40 height 22
click at [970, 119] on icon "button" at bounding box center [968, 119] width 8 height 8
click at [949, 322] on img at bounding box center [957, 325] width 40 height 22
click at [969, 118] on icon "button" at bounding box center [968, 119] width 8 height 8
click at [948, 377] on img at bounding box center [957, 372] width 40 height 22
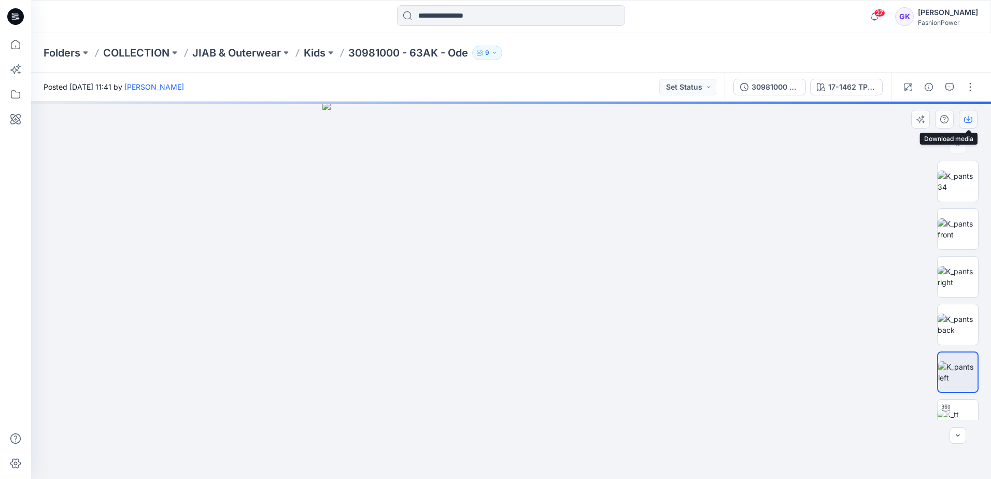
click at [972, 120] on button "button" at bounding box center [968, 119] width 19 height 19
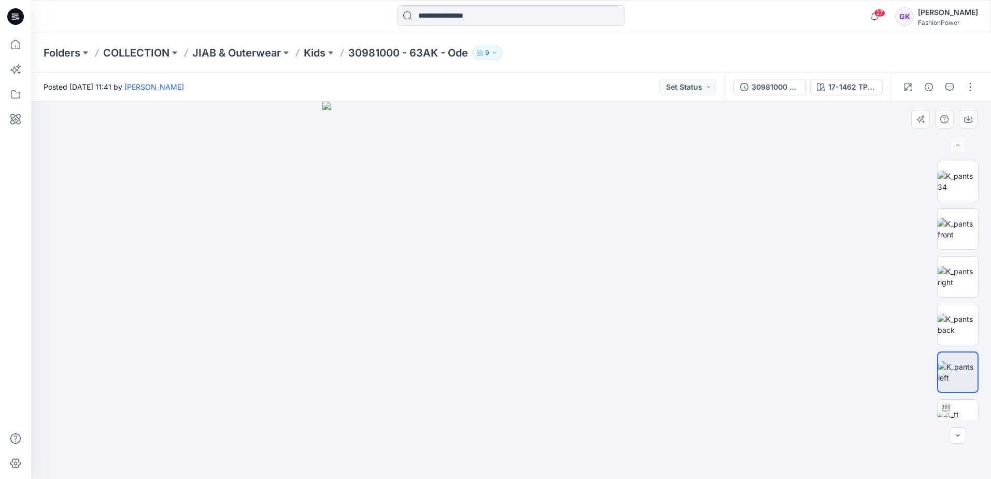
click at [460, 252] on img at bounding box center [510, 290] width 377 height 377
click at [852, 81] on div "17-1462 TPG Flame" at bounding box center [852, 86] width 48 height 11
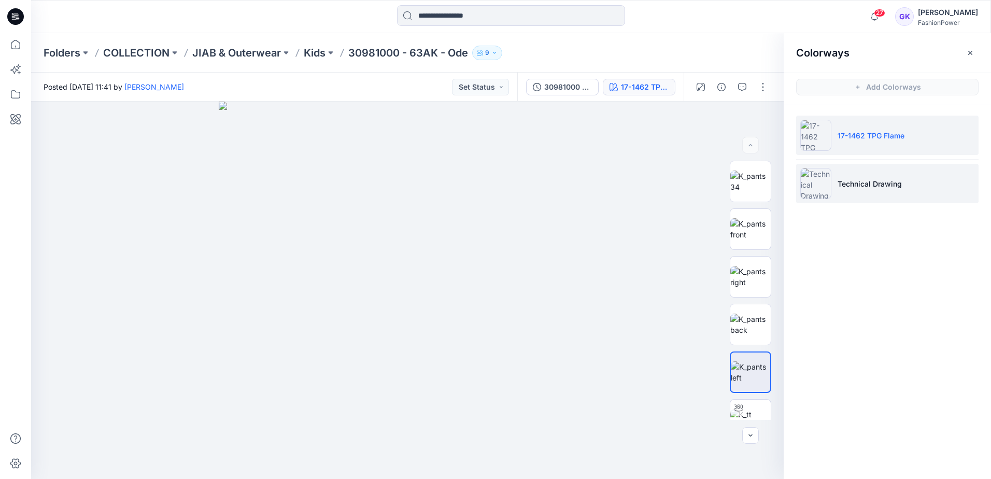
click at [892, 175] on li "Technical Drawing" at bounding box center [887, 183] width 182 height 39
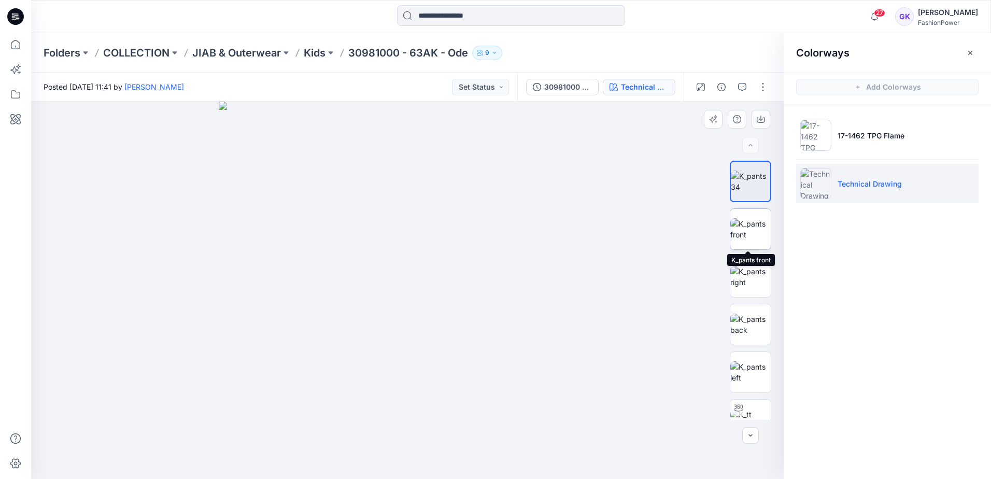
click at [748, 226] on img at bounding box center [750, 229] width 40 height 22
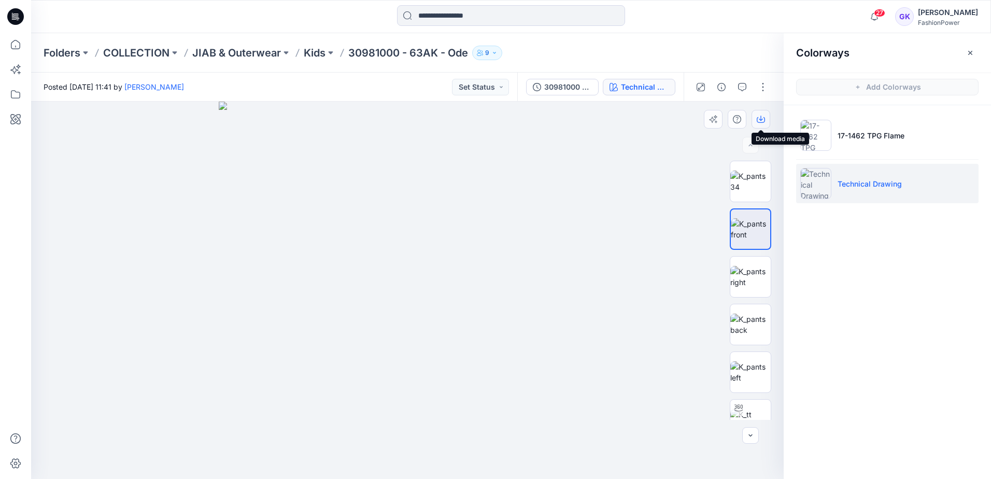
click at [761, 119] on icon "button" at bounding box center [761, 118] width 4 height 5
click at [743, 325] on img at bounding box center [750, 325] width 40 height 22
click at [760, 117] on icon "button" at bounding box center [761, 119] width 8 height 8
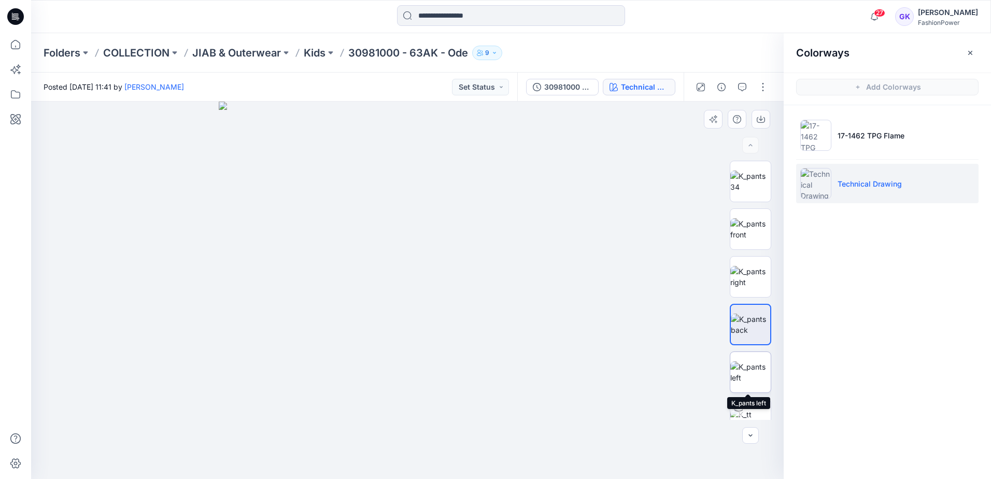
click at [747, 372] on img at bounding box center [750, 372] width 40 height 22
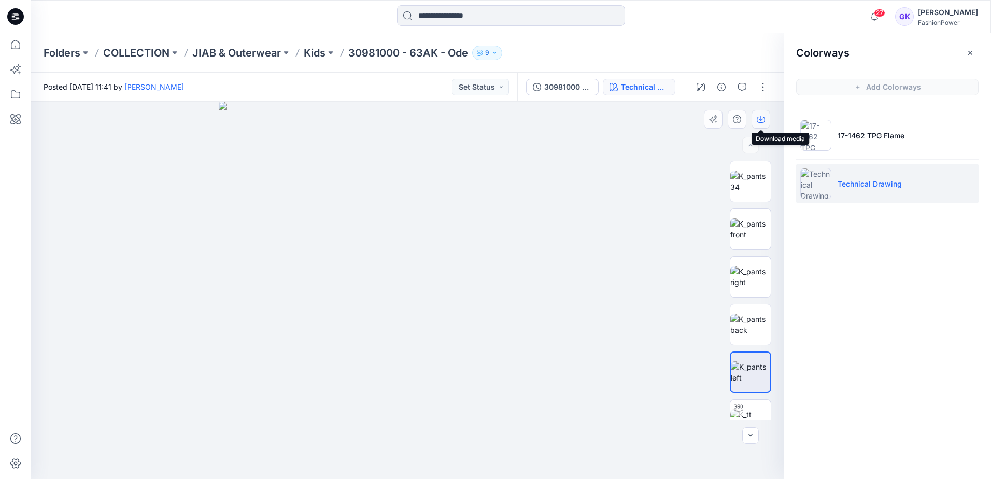
click at [760, 121] on icon "button" at bounding box center [761, 119] width 8 height 8
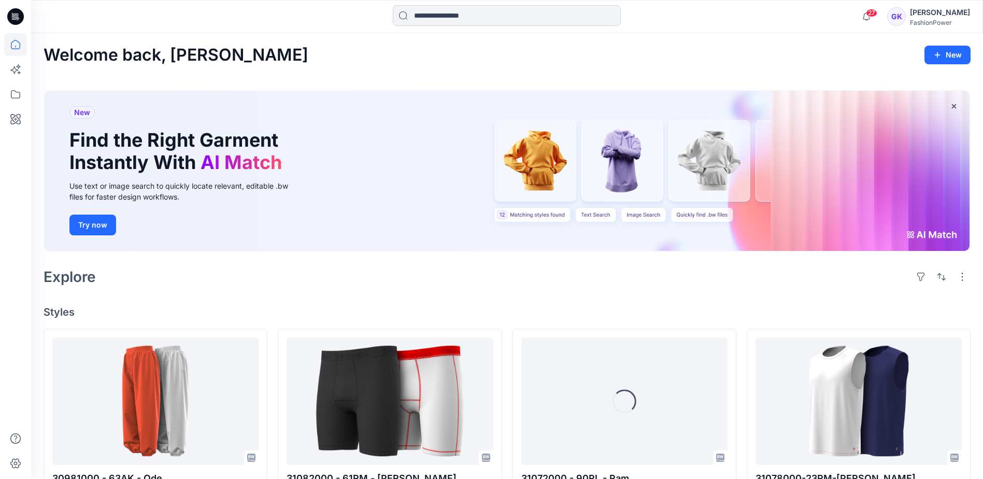
click at [482, 9] on input at bounding box center [507, 15] width 228 height 21
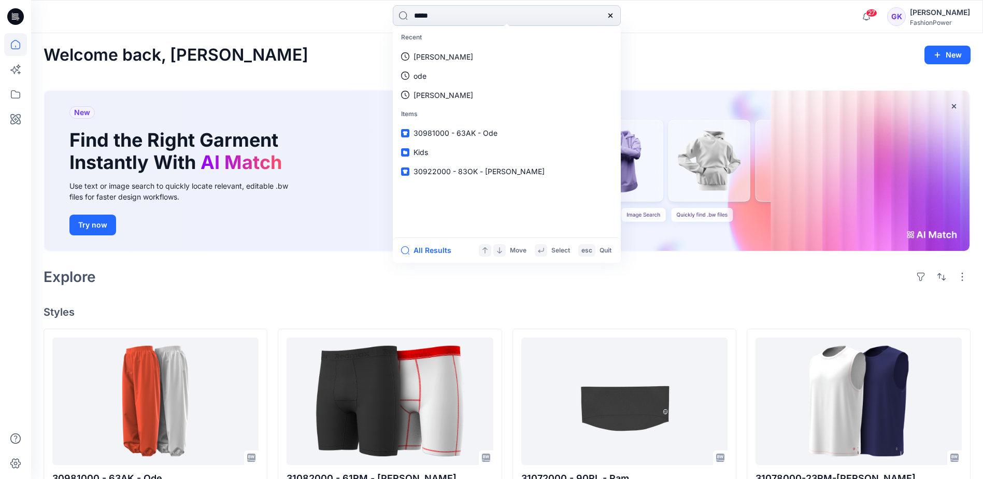
type input "******"
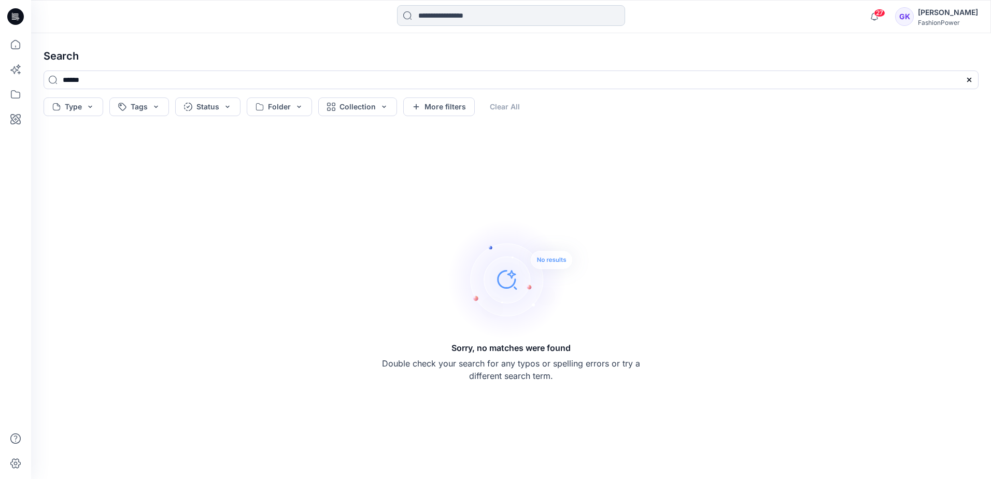
click at [473, 16] on input at bounding box center [511, 15] width 228 height 21
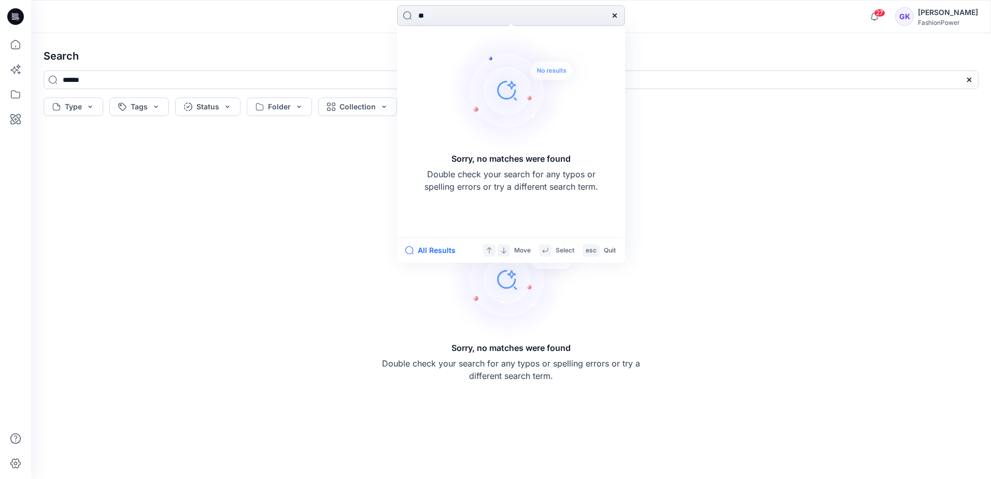
type input "*"
